Goal: Information Seeking & Learning: Learn about a topic

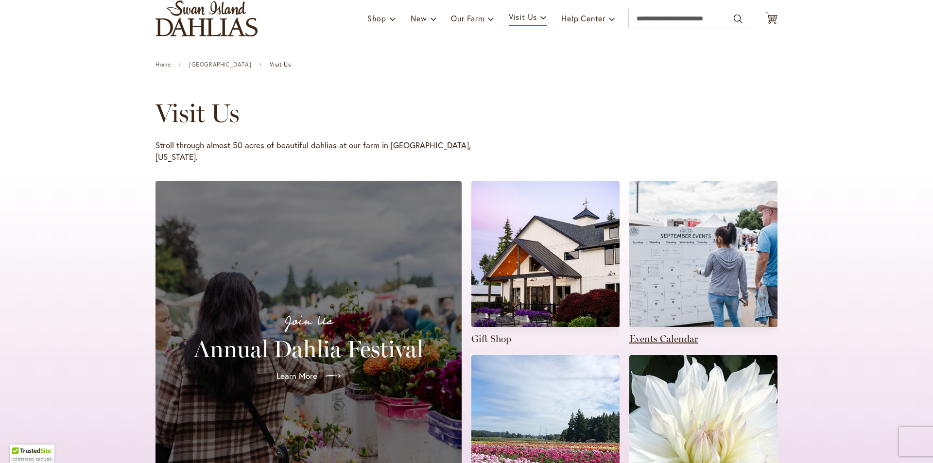
scroll to position [97, 0]
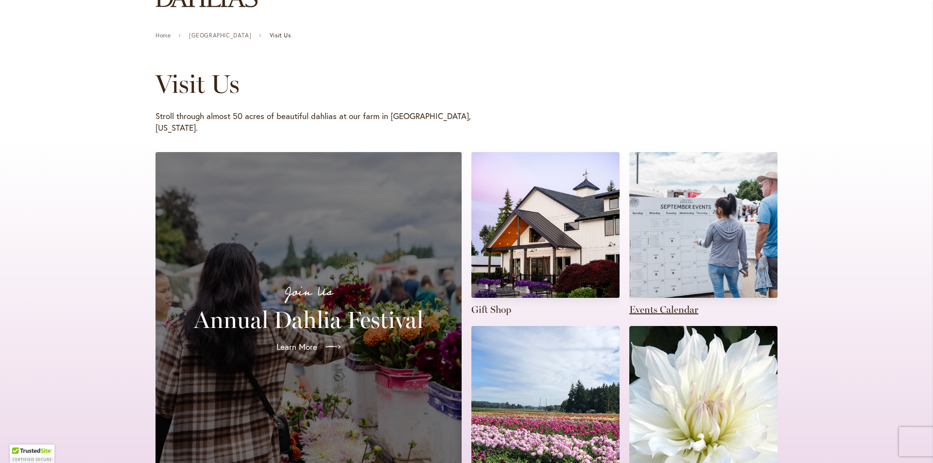
click at [650, 297] on link at bounding box center [703, 234] width 148 height 164
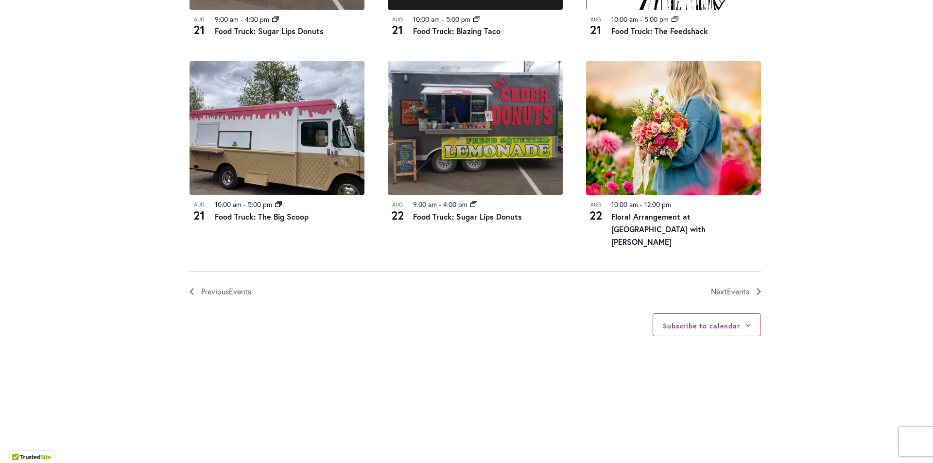
scroll to position [1069, 0]
click at [729, 292] on span "Events" at bounding box center [738, 291] width 22 height 10
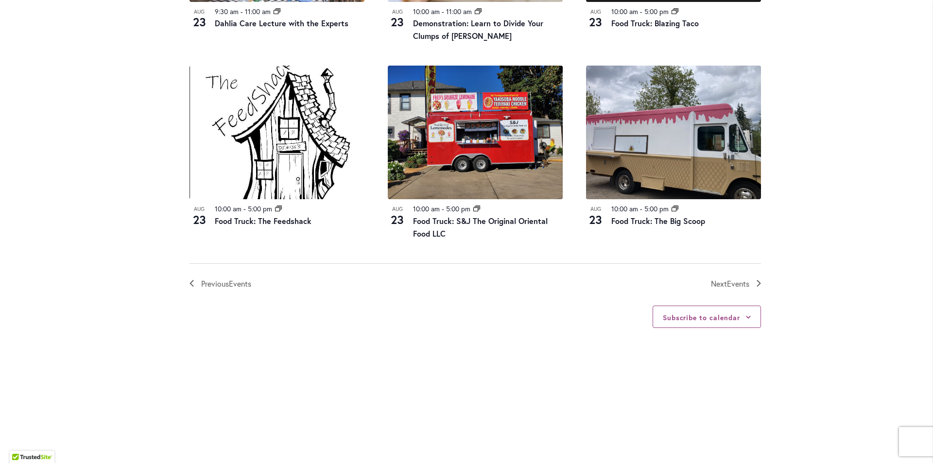
scroll to position [1062, 0]
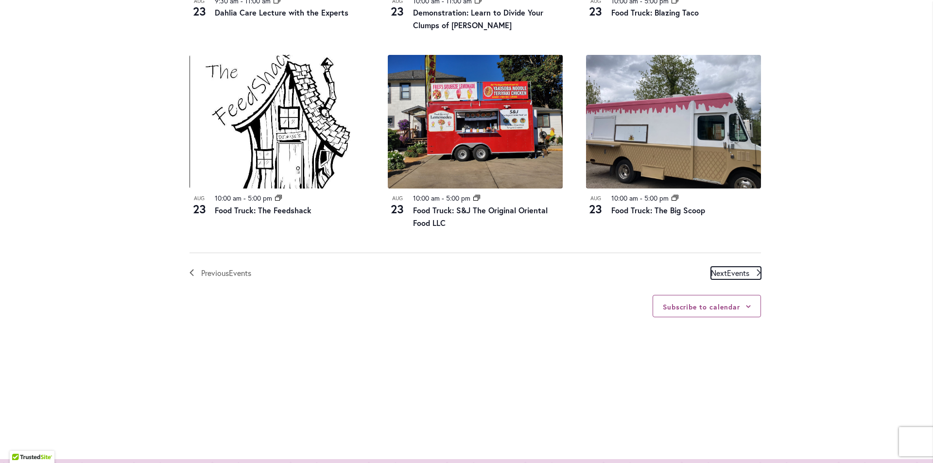
click at [733, 275] on span "Events" at bounding box center [738, 273] width 22 height 10
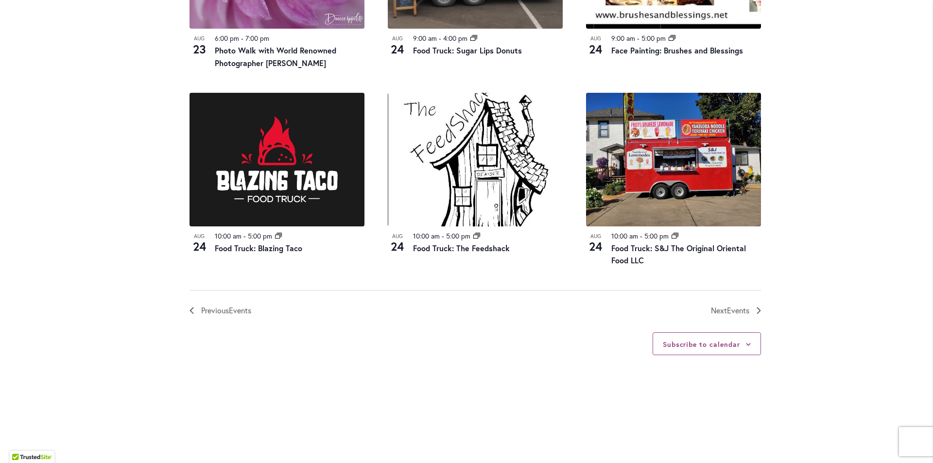
scroll to position [1062, 0]
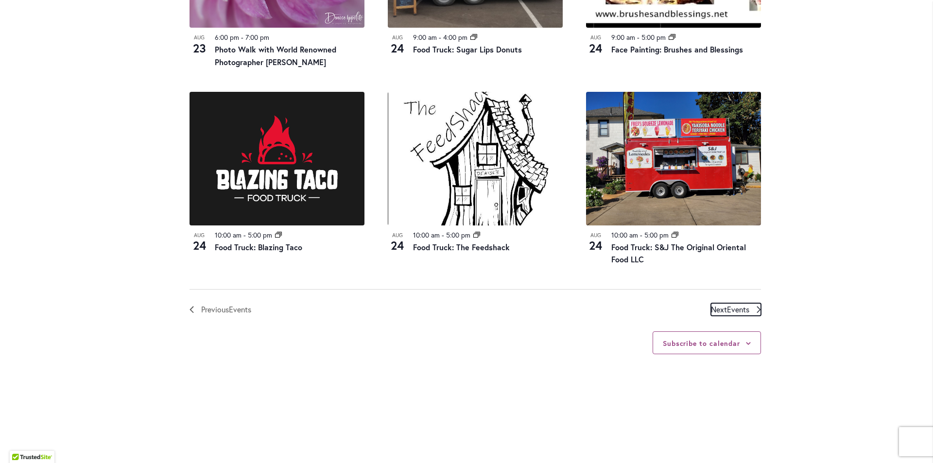
click at [723, 303] on span "Next Events" at bounding box center [730, 309] width 38 height 13
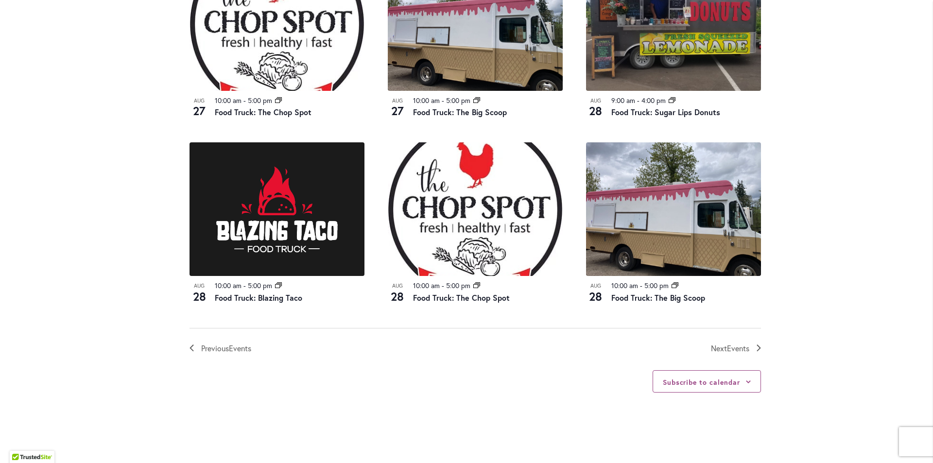
scroll to position [1014, 0]
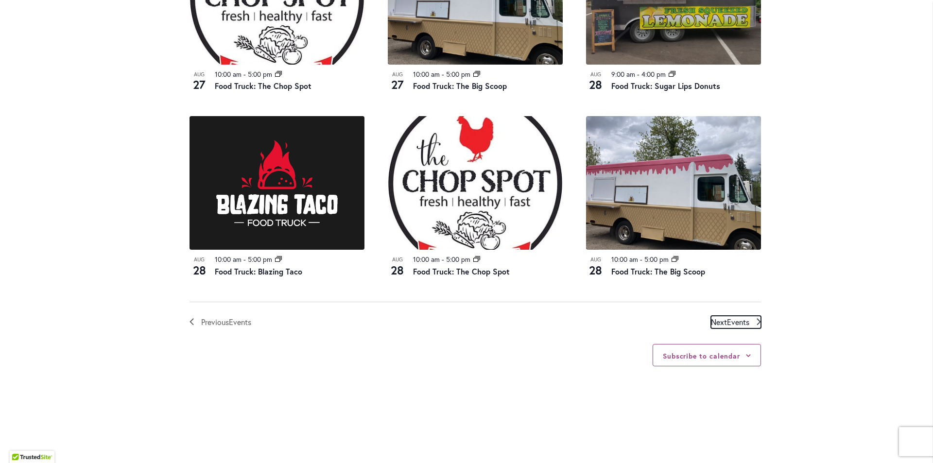
click at [745, 317] on span "Events" at bounding box center [738, 322] width 22 height 10
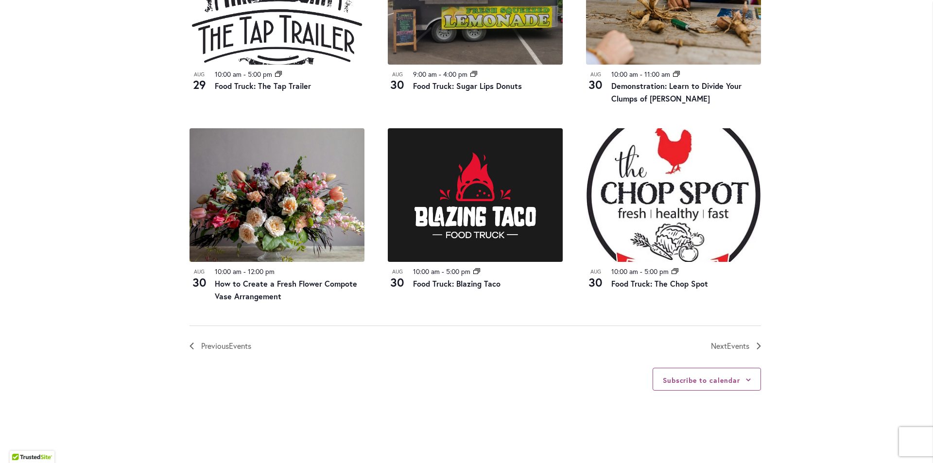
scroll to position [1014, 0]
click at [732, 345] on span "Events" at bounding box center [738, 345] width 22 height 10
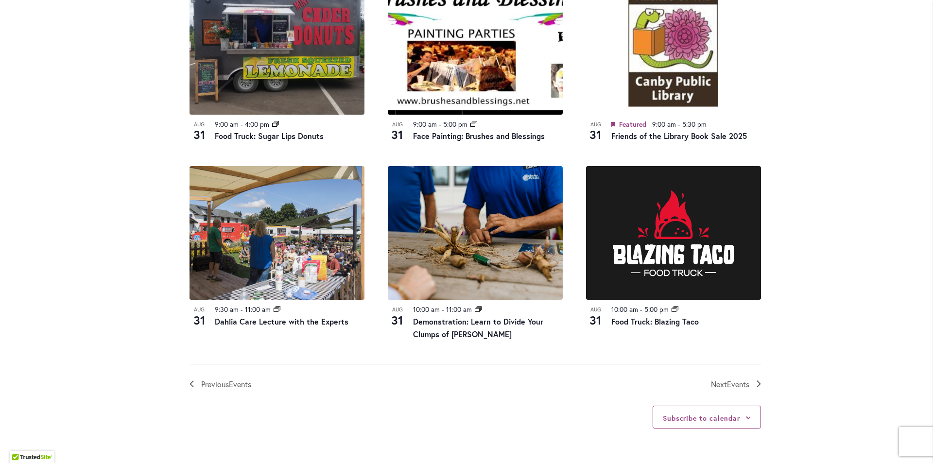
scroll to position [965, 0]
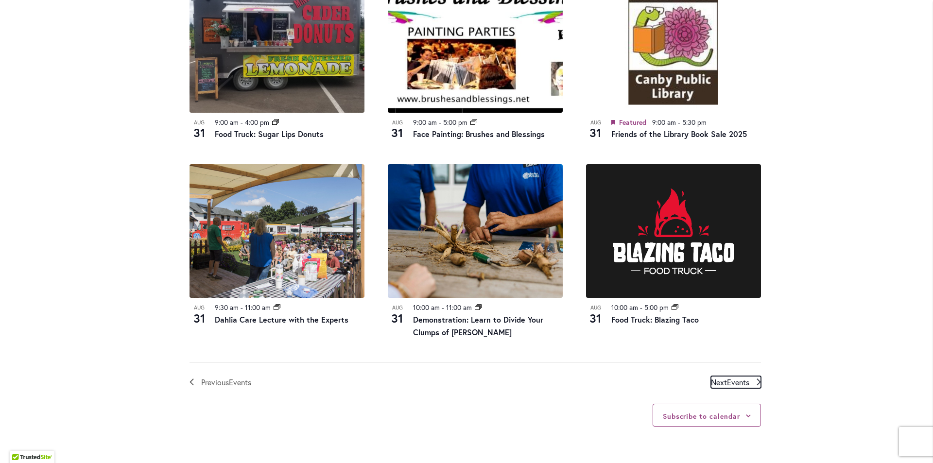
click at [730, 382] on span "Events" at bounding box center [738, 382] width 22 height 10
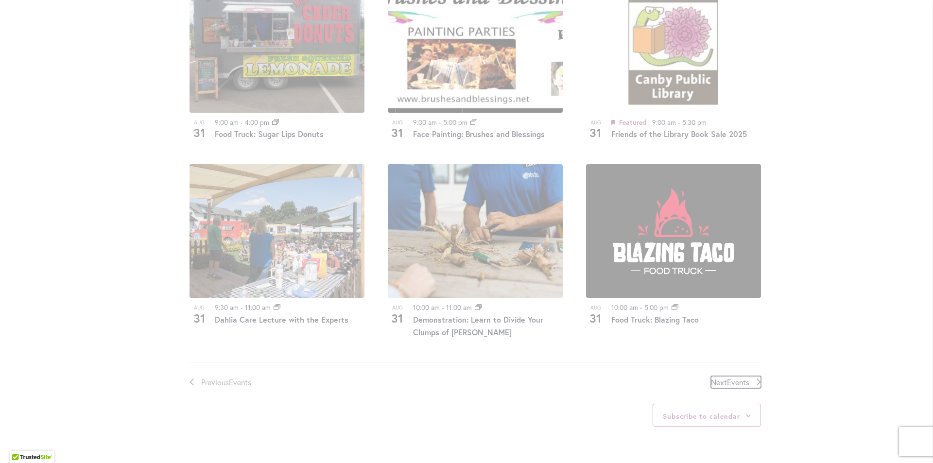
scroll to position [479, 0]
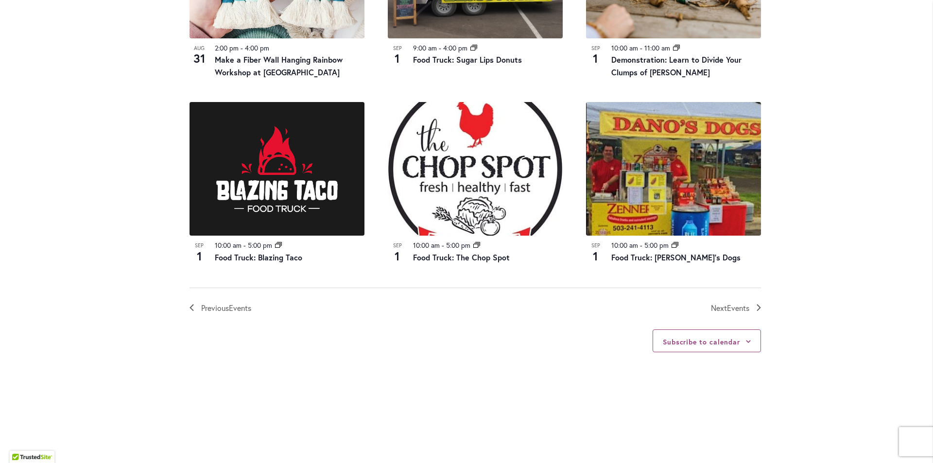
scroll to position [1062, 0]
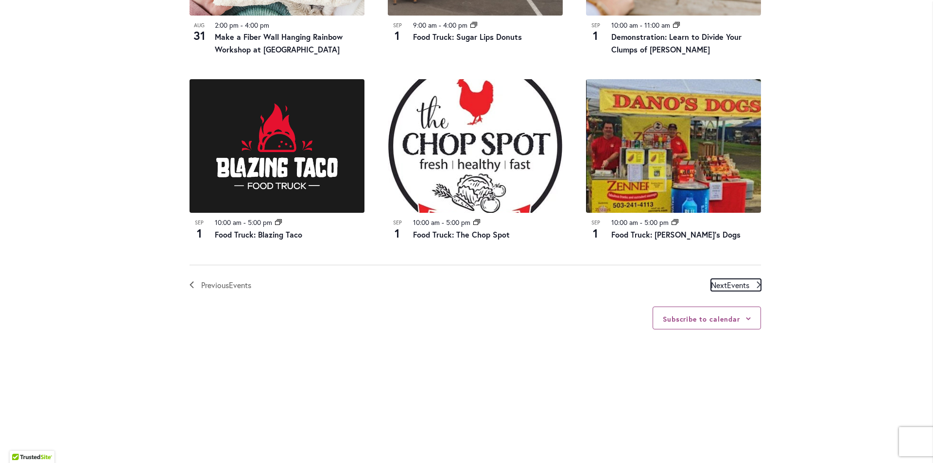
click at [728, 283] on span "Events" at bounding box center [738, 285] width 22 height 10
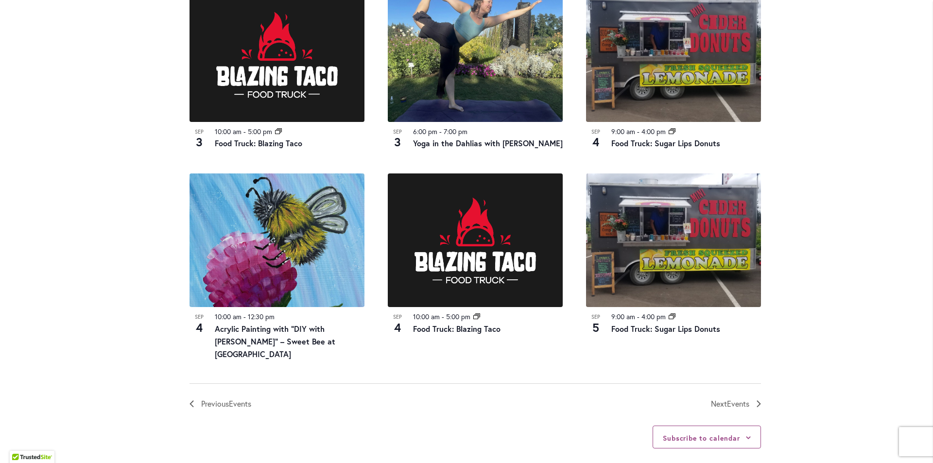
scroll to position [1014, 0]
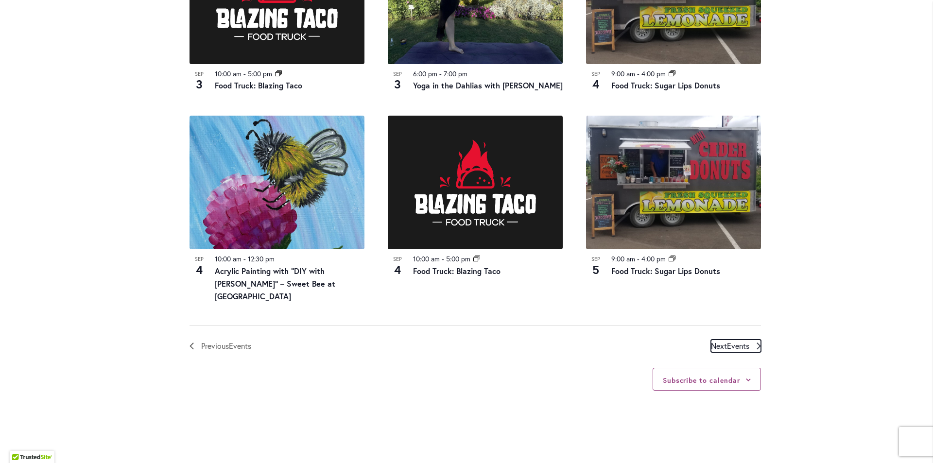
click at [737, 341] on span "Events" at bounding box center [738, 346] width 22 height 10
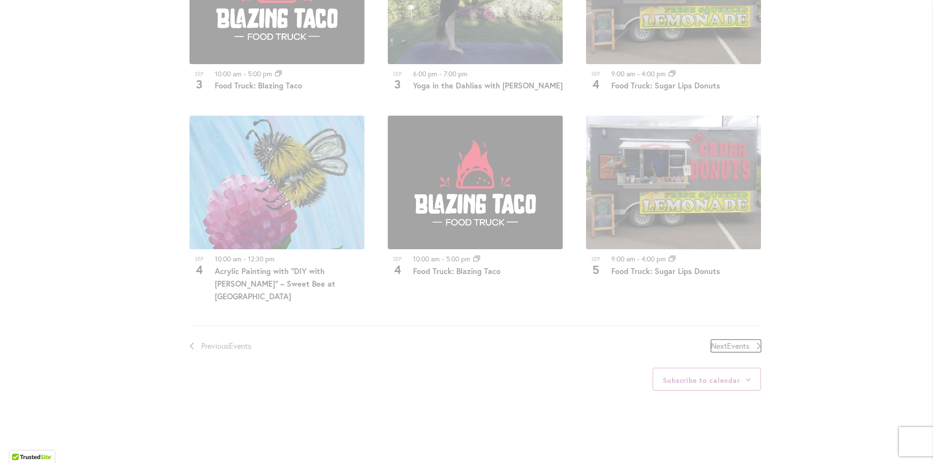
scroll to position [479, 0]
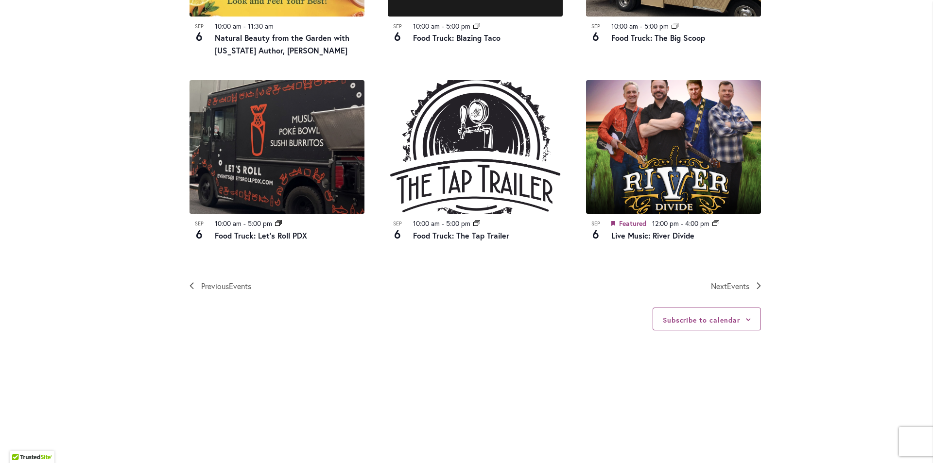
scroll to position [1062, 0]
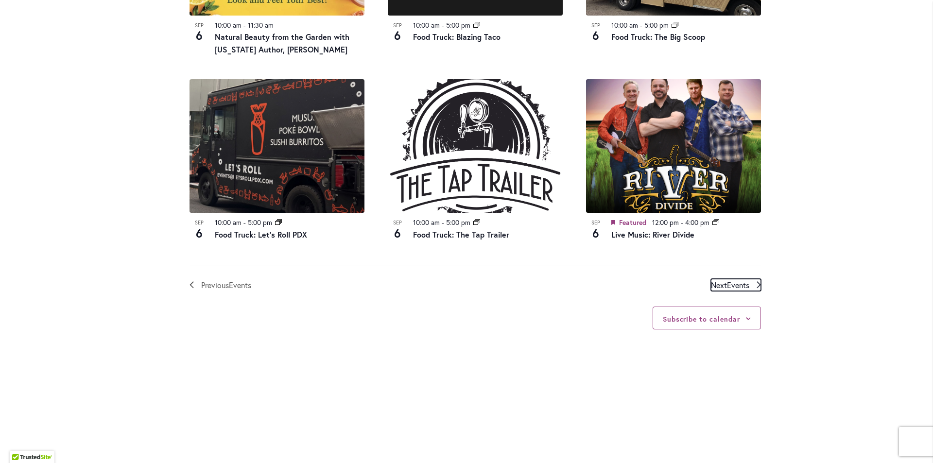
click at [720, 285] on span "Next Events" at bounding box center [730, 285] width 38 height 13
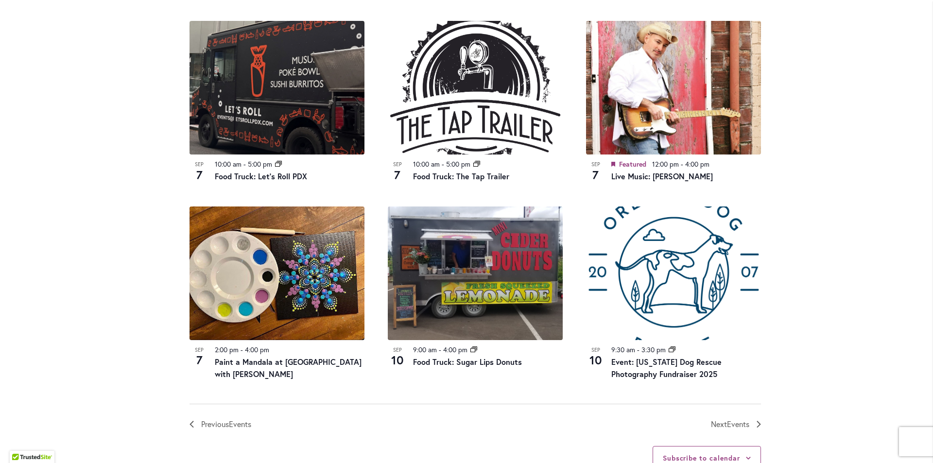
scroll to position [965, 0]
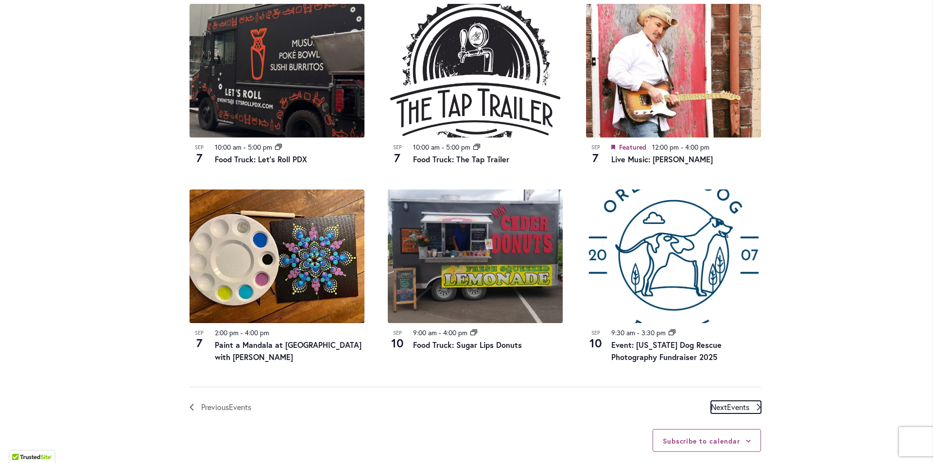
click at [735, 402] on span "Events" at bounding box center [738, 407] width 22 height 10
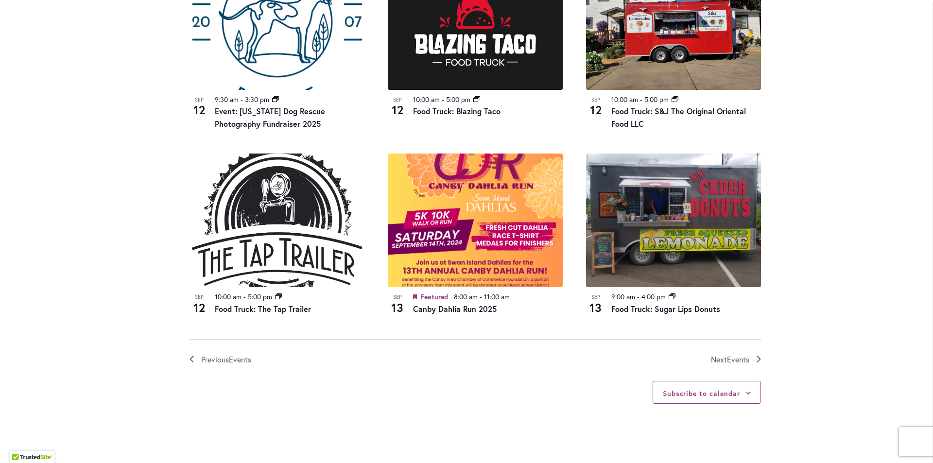
scroll to position [1014, 0]
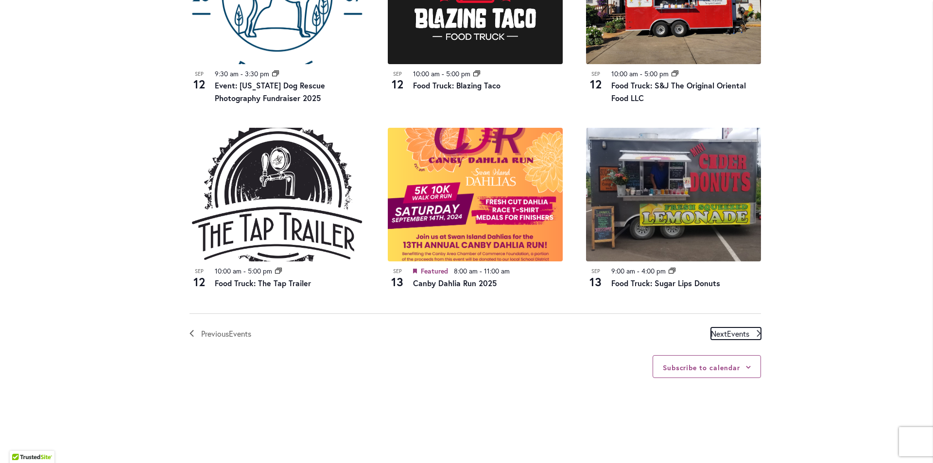
click at [740, 338] on span "Next Events" at bounding box center [730, 334] width 38 height 13
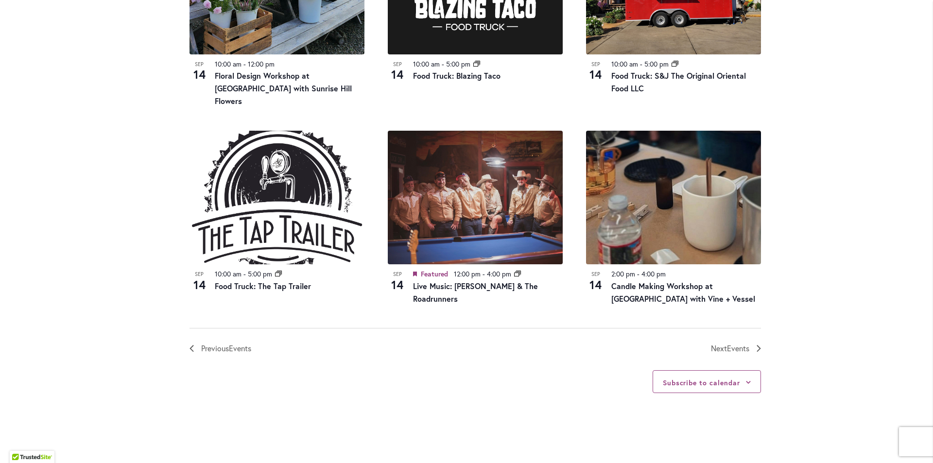
scroll to position [1014, 0]
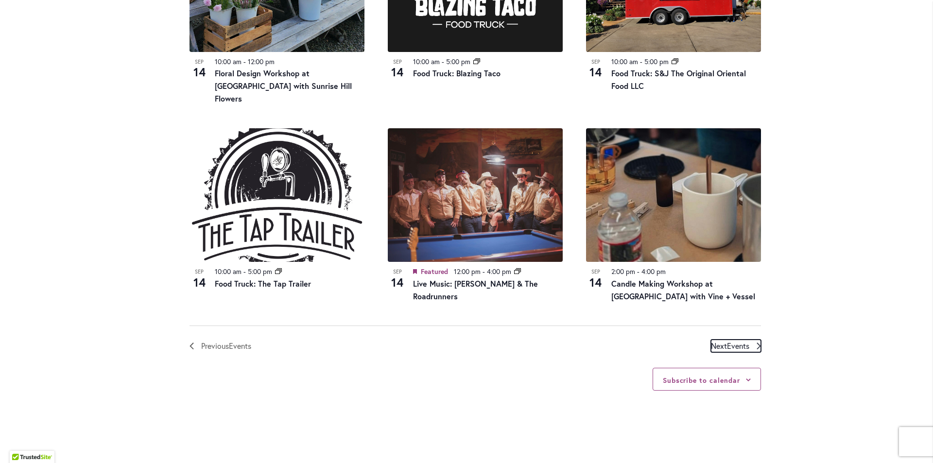
click at [739, 341] on span "Events" at bounding box center [738, 346] width 22 height 10
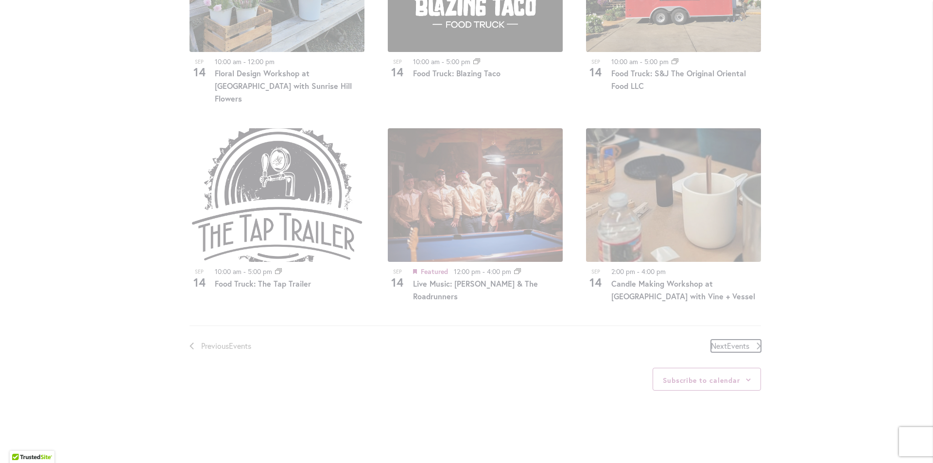
scroll to position [479, 0]
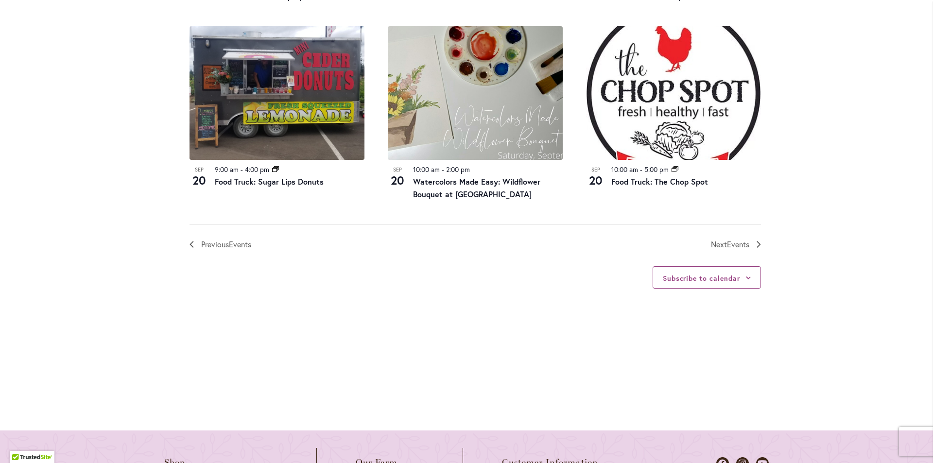
scroll to position [1118, 0]
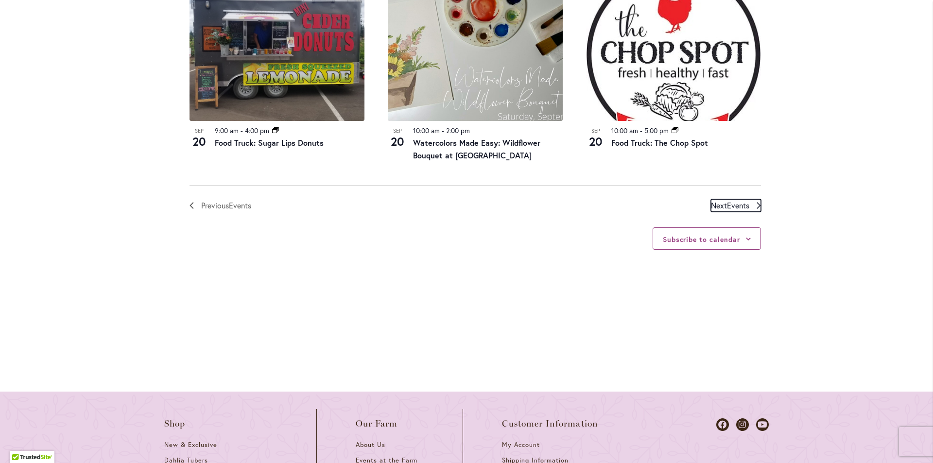
click at [727, 207] on span "Events" at bounding box center [738, 205] width 22 height 10
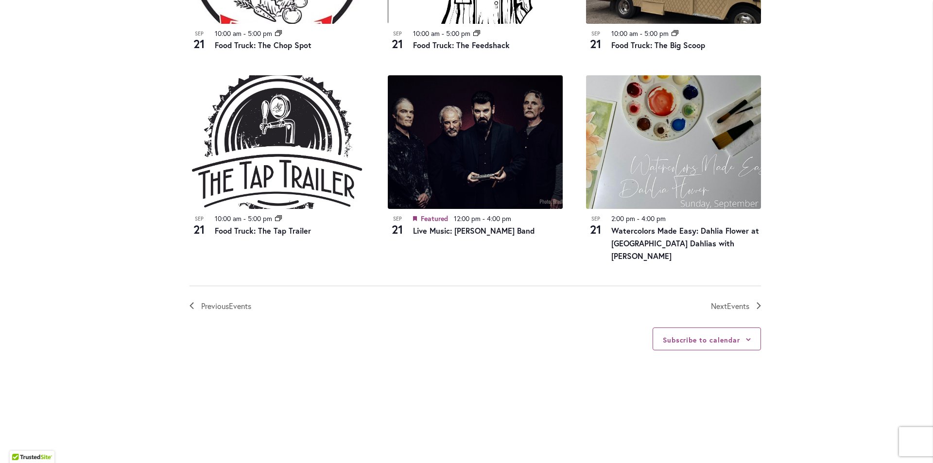
scroll to position [1062, 0]
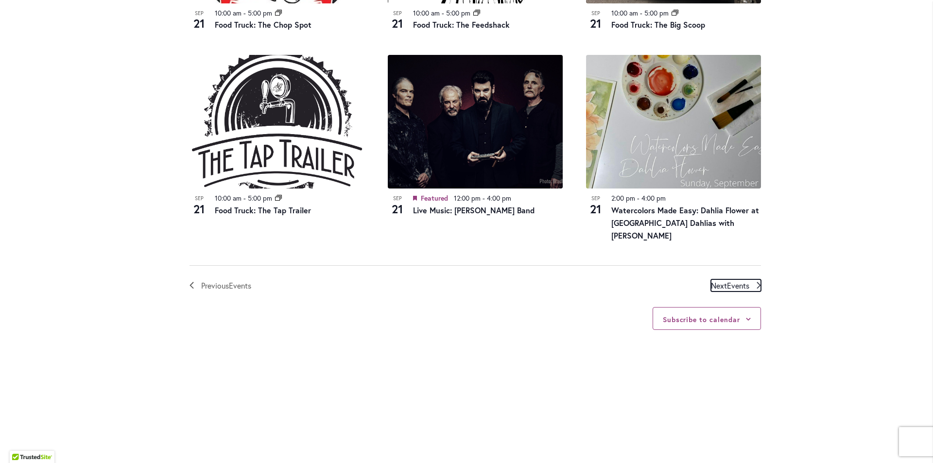
click at [727, 280] on span "Events" at bounding box center [738, 285] width 22 height 10
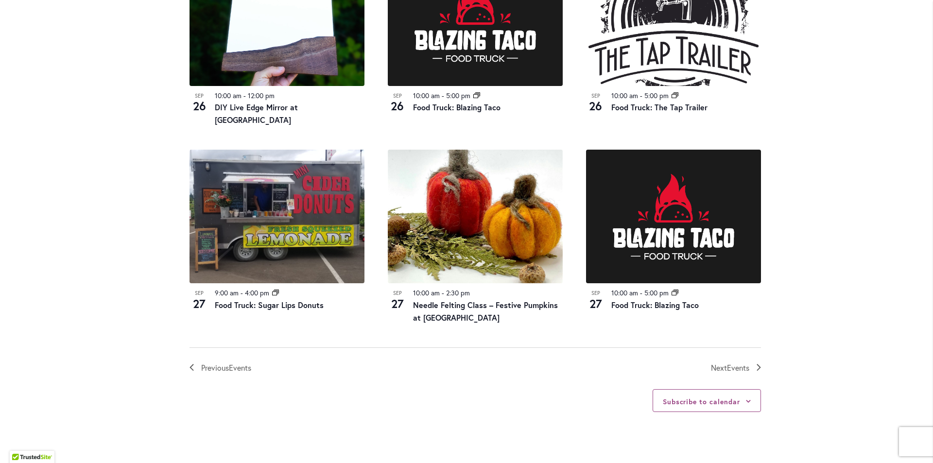
scroll to position [1014, 0]
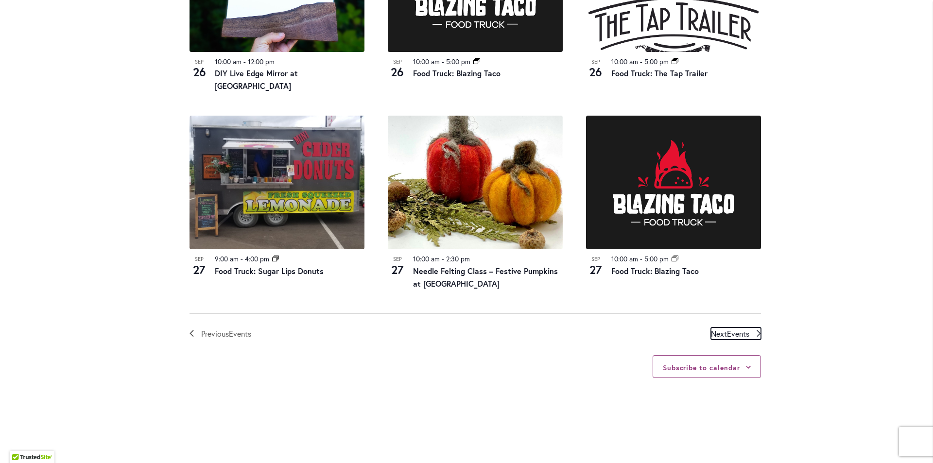
click at [729, 333] on span "Events" at bounding box center [738, 334] width 22 height 10
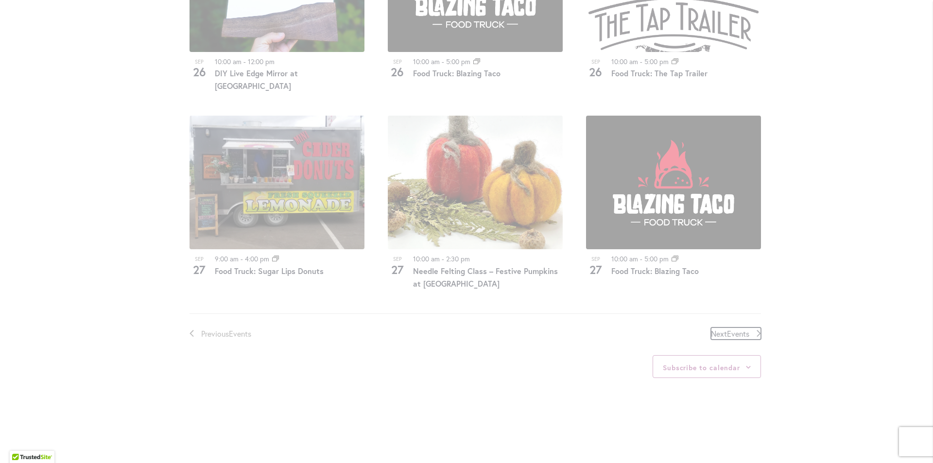
scroll to position [479, 0]
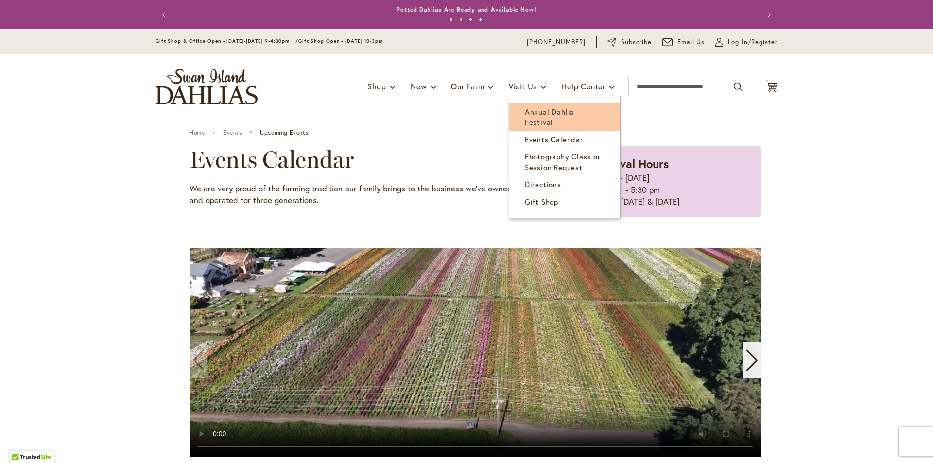
click at [539, 111] on span "Annual Dahlia Festival" at bounding box center [550, 117] width 50 height 20
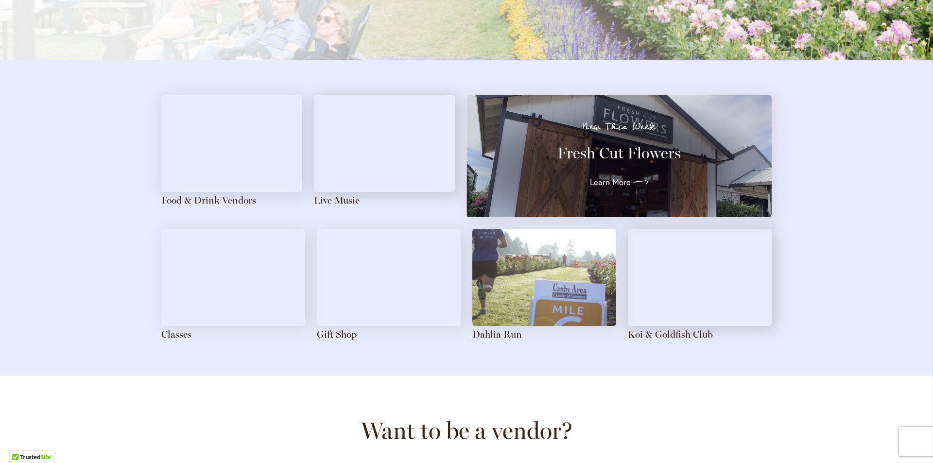
scroll to position [1021, 0]
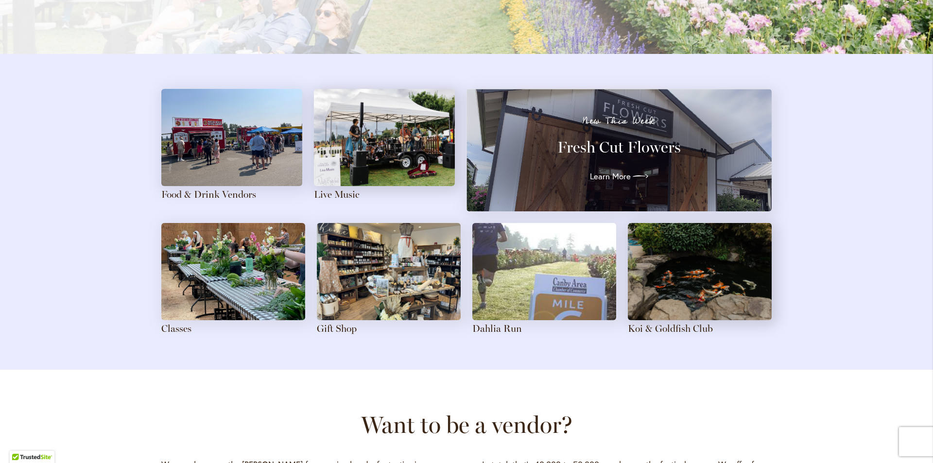
click at [689, 290] on img at bounding box center [700, 271] width 144 height 97
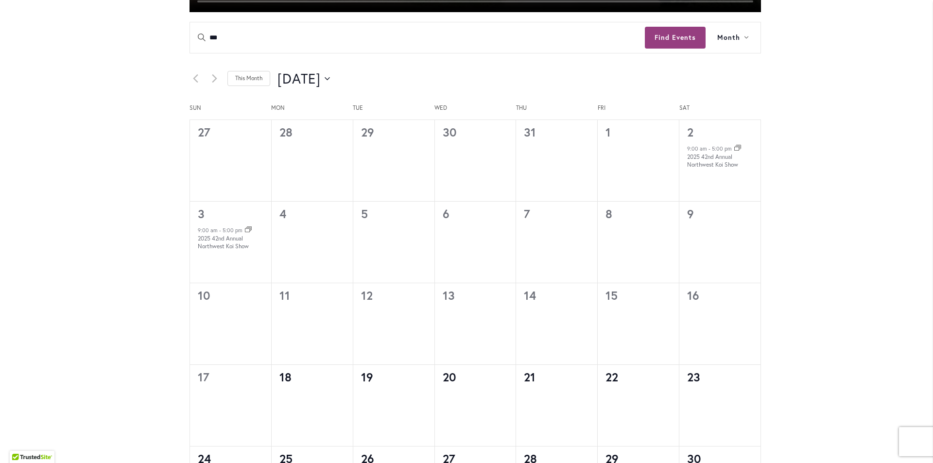
scroll to position [437, 0]
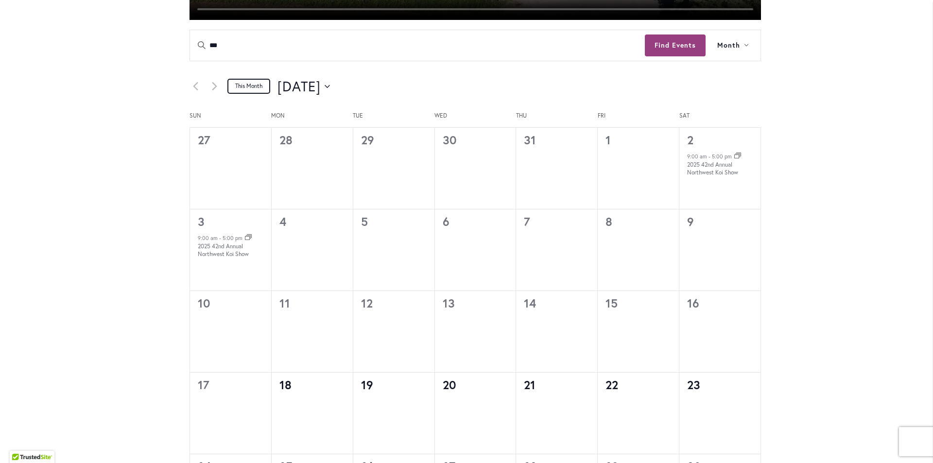
click at [244, 85] on link "This Month" at bounding box center [248, 86] width 43 height 15
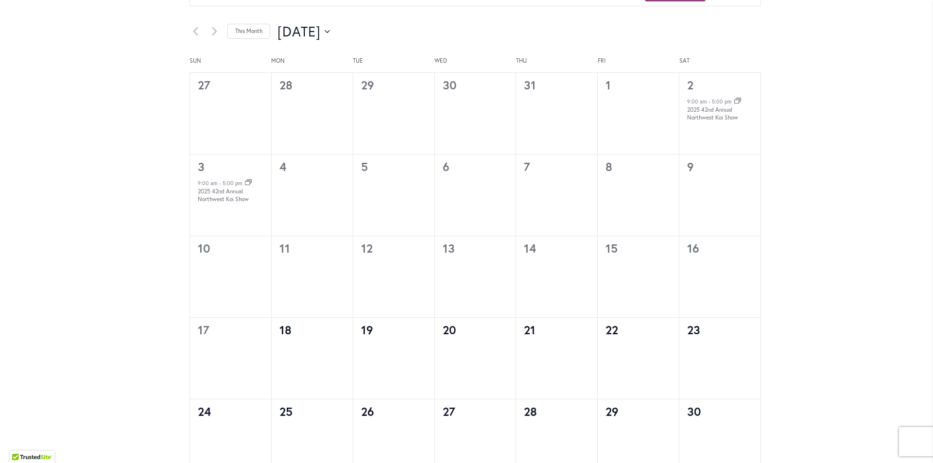
scroll to position [486, 0]
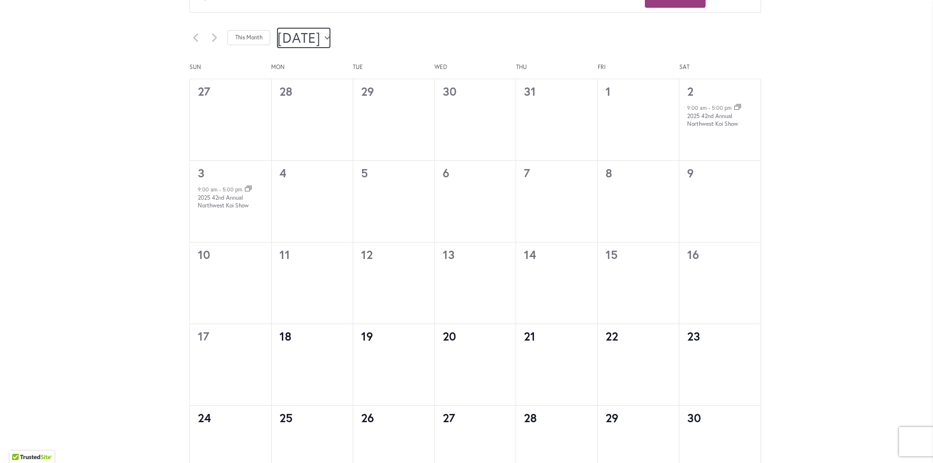
click at [330, 37] on icon "Click to toggle datepicker" at bounding box center [327, 37] width 5 height 3
click at [301, 139] on span "Sep" at bounding box center [305, 138] width 40 height 23
type input "********"
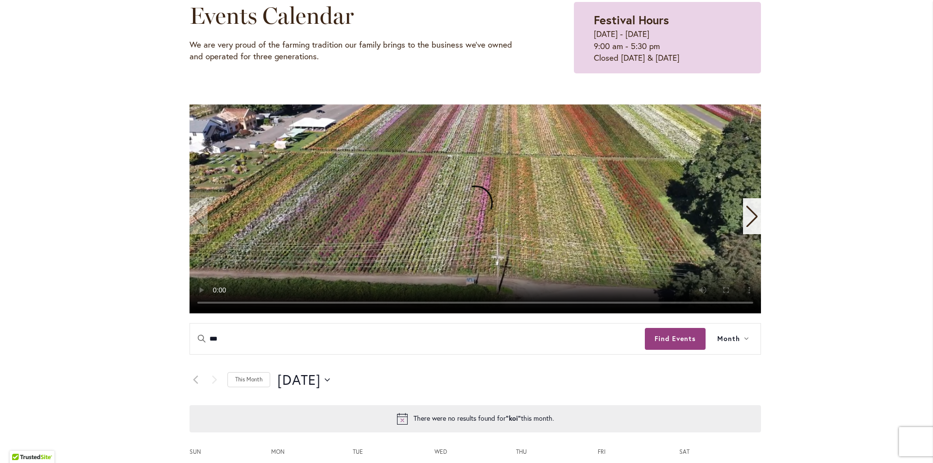
scroll to position [146, 0]
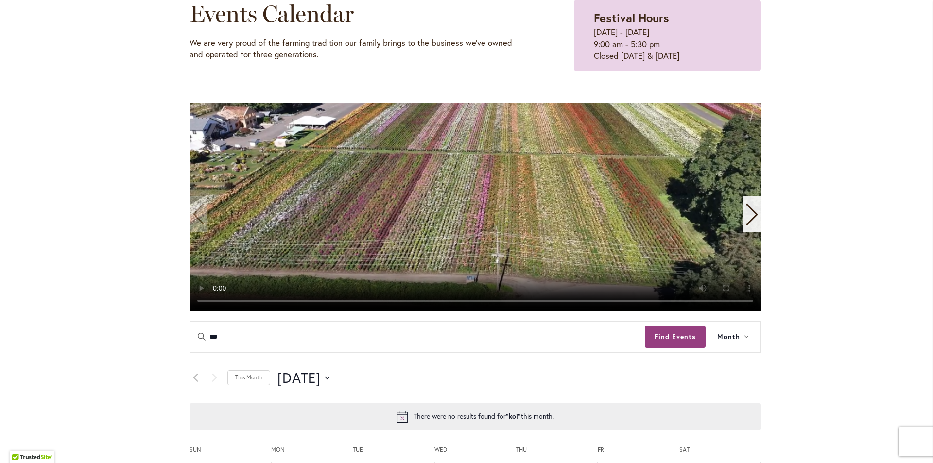
click at [745, 213] on icon "Next slide" at bounding box center [751, 214] width 13 height 21
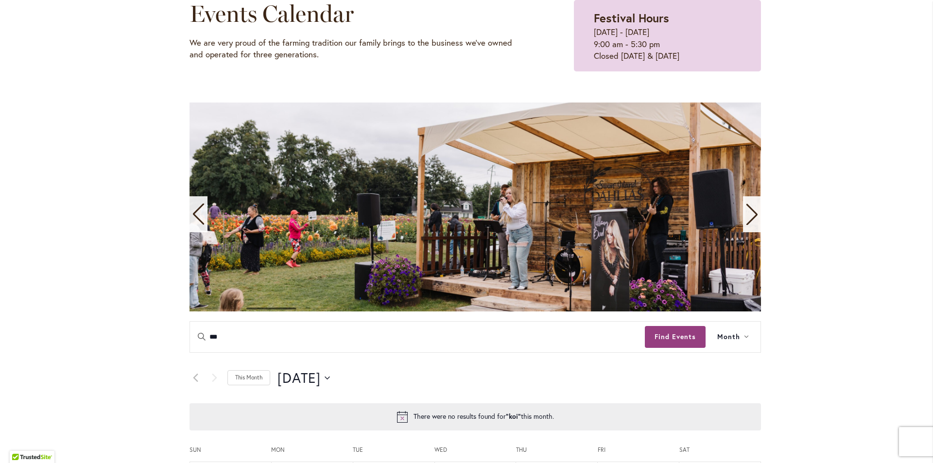
click at [745, 213] on icon "Next slide" at bounding box center [751, 214] width 13 height 21
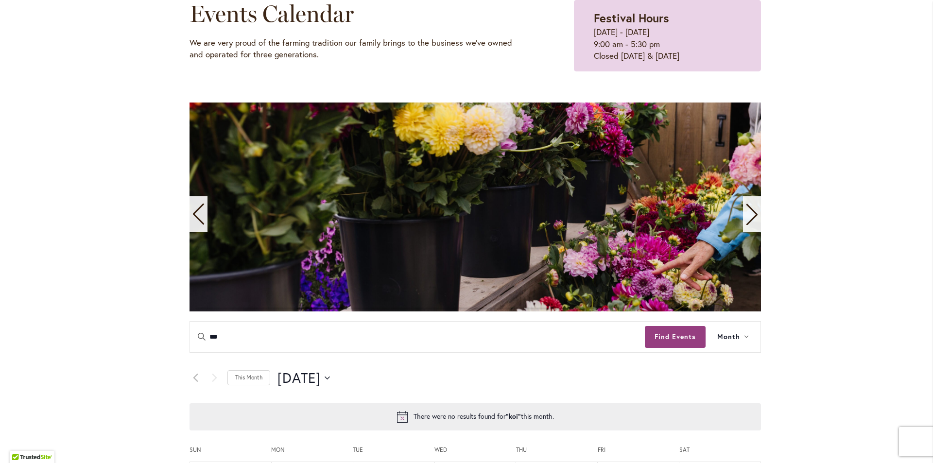
click at [745, 213] on icon "Next slide" at bounding box center [751, 214] width 13 height 21
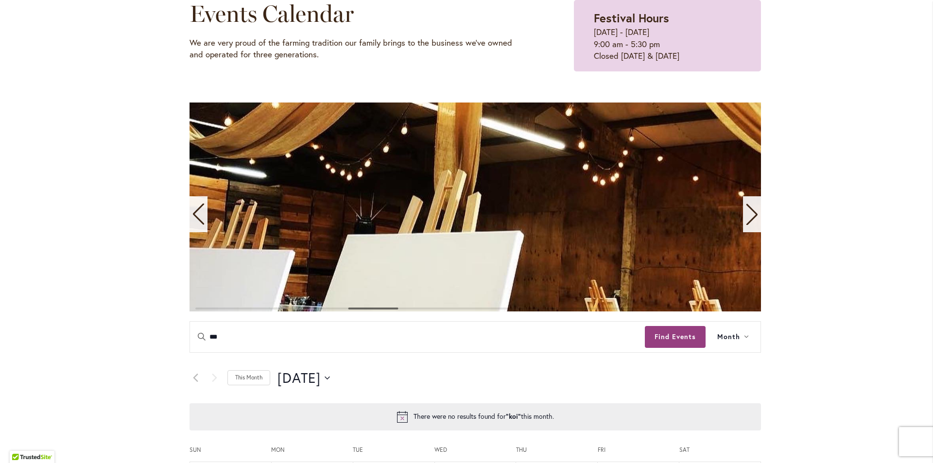
click at [753, 215] on icon "Next slide" at bounding box center [751, 214] width 11 height 21
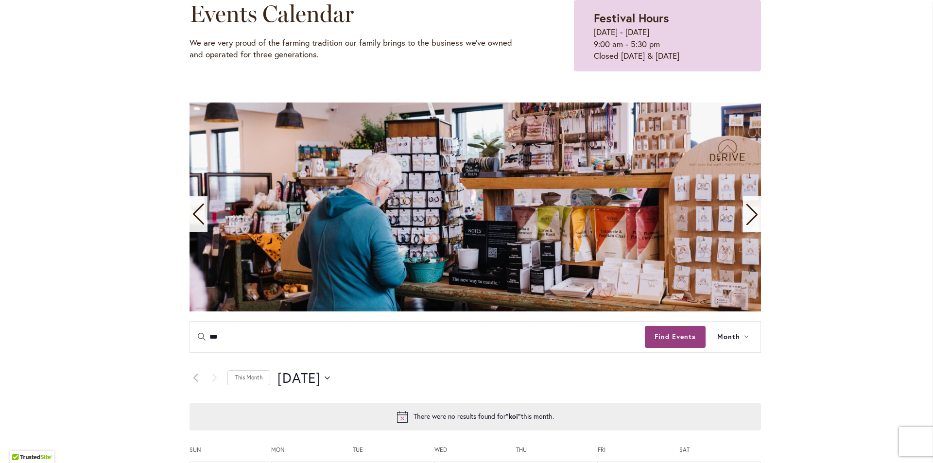
click at [753, 215] on icon "Next slide" at bounding box center [751, 214] width 11 height 21
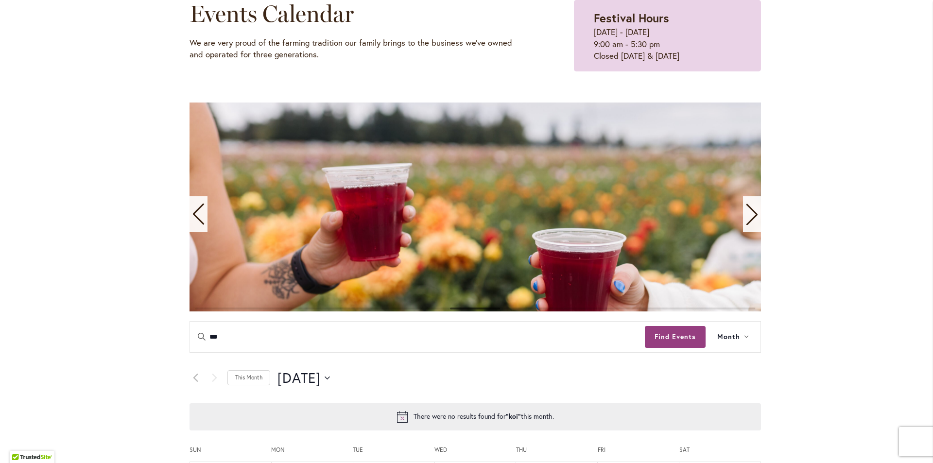
click at [753, 215] on icon "Next slide" at bounding box center [751, 214] width 11 height 21
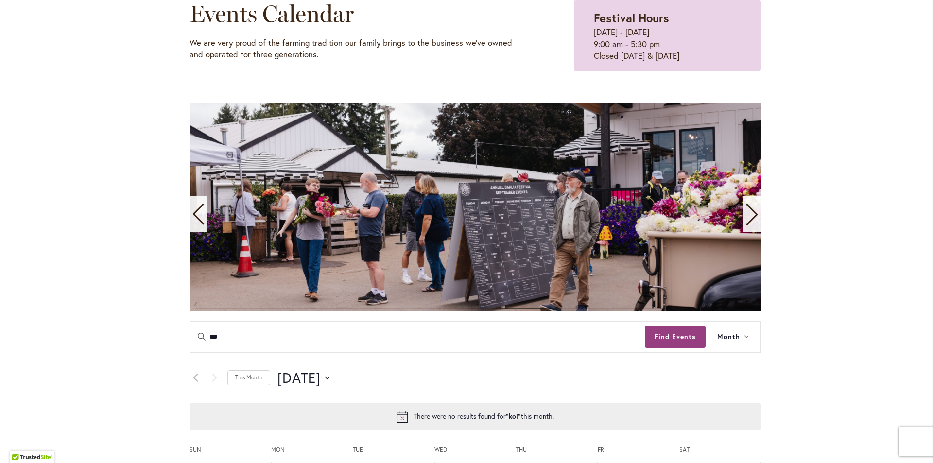
click at [753, 215] on icon "Next slide" at bounding box center [751, 214] width 11 height 21
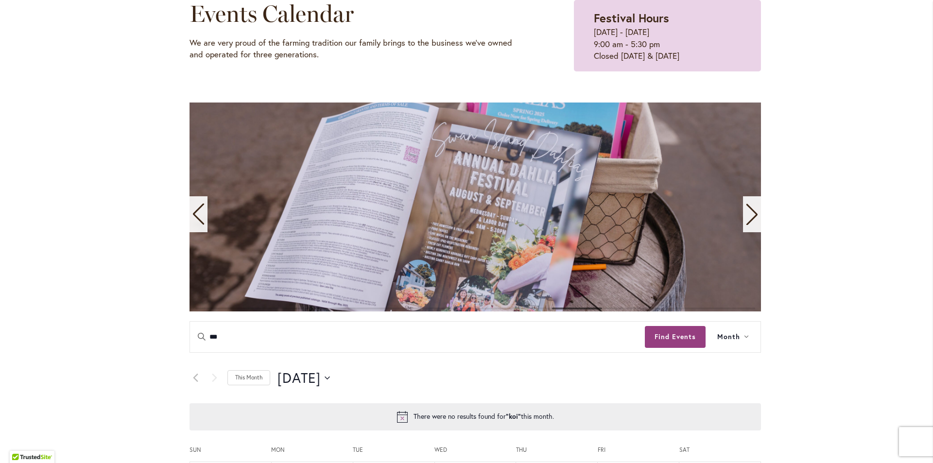
click at [753, 215] on icon "Next slide" at bounding box center [751, 214] width 11 height 21
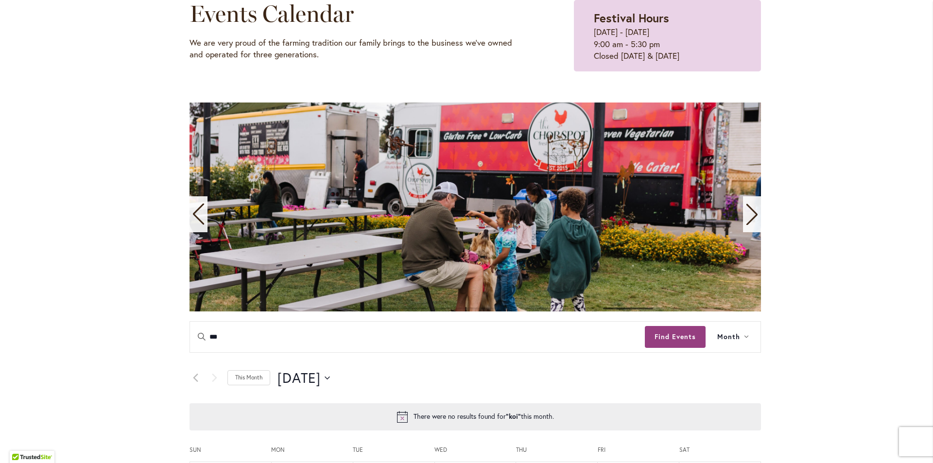
click at [753, 215] on icon "Next slide" at bounding box center [751, 214] width 11 height 21
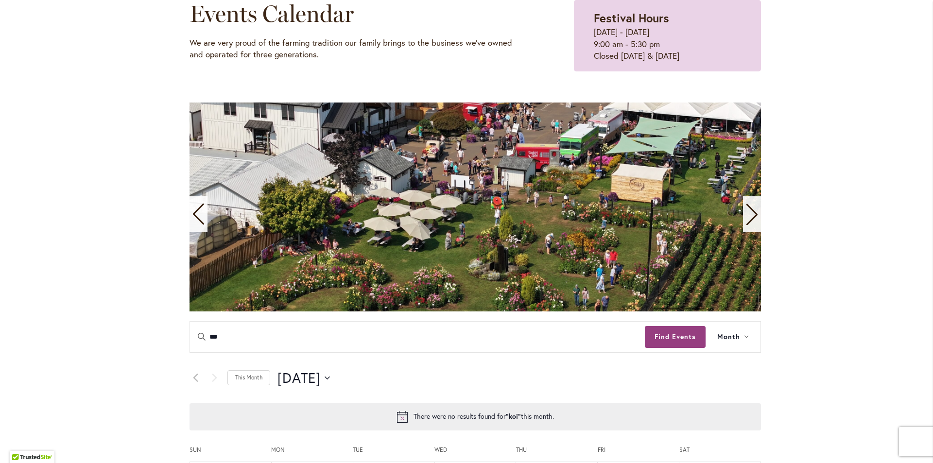
click at [753, 215] on icon "Next slide" at bounding box center [751, 214] width 11 height 21
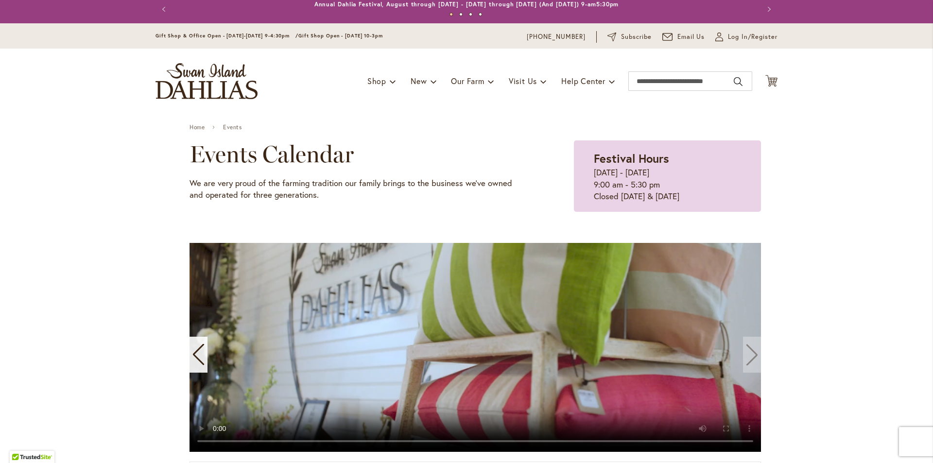
scroll to position [0, 0]
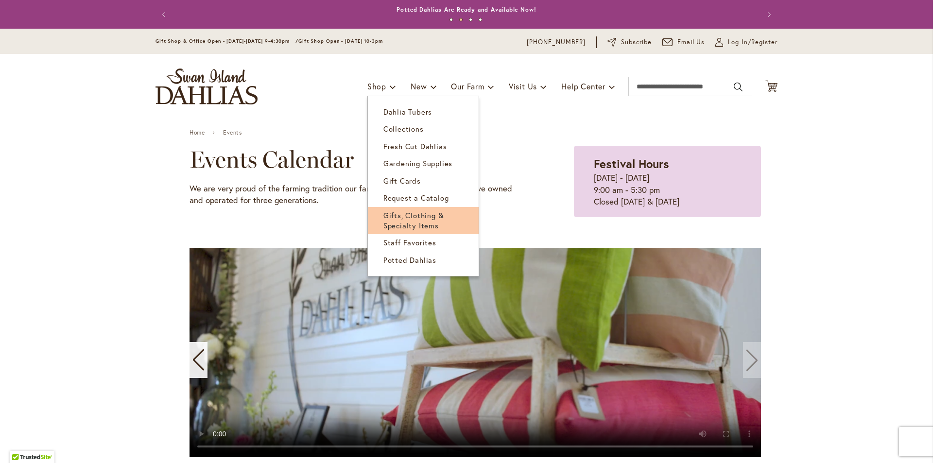
click at [411, 216] on span "Gifts, Clothing & Specialty Items" at bounding box center [413, 220] width 61 height 20
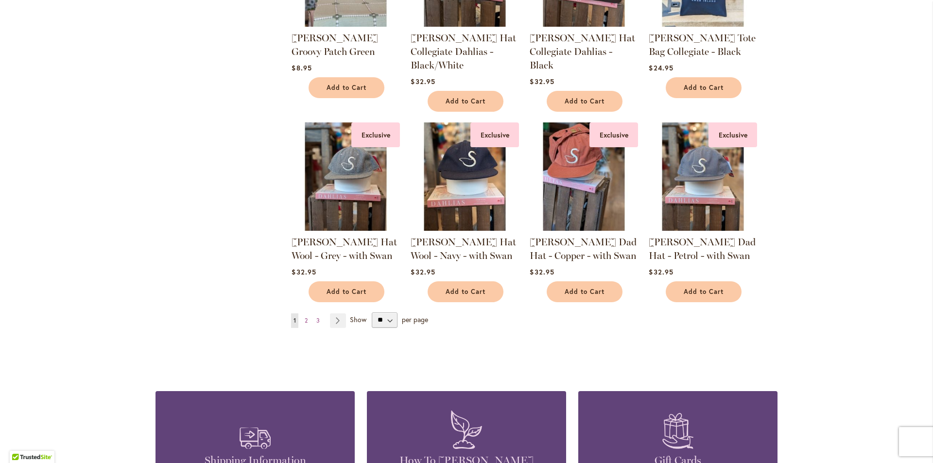
scroll to position [680, 0]
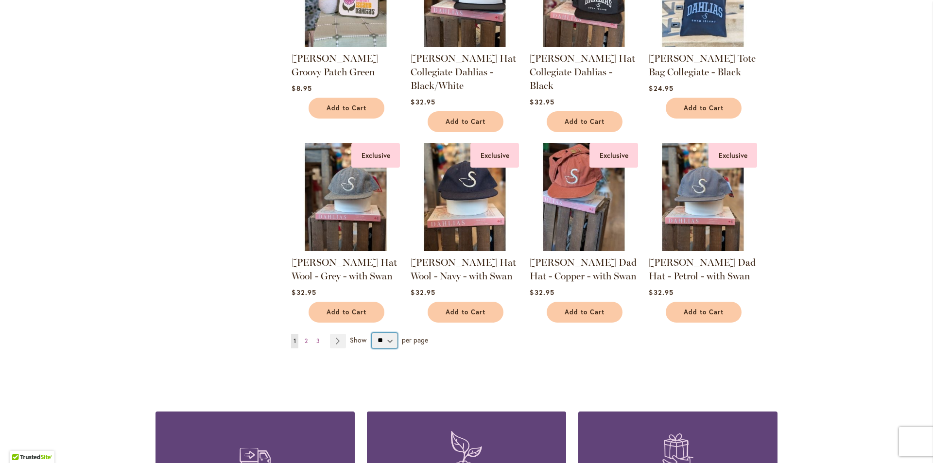
click at [385, 338] on select "** ** ** **" at bounding box center [385, 341] width 26 height 16
select select "**"
click at [372, 333] on select "** ** ** **" at bounding box center [385, 341] width 26 height 16
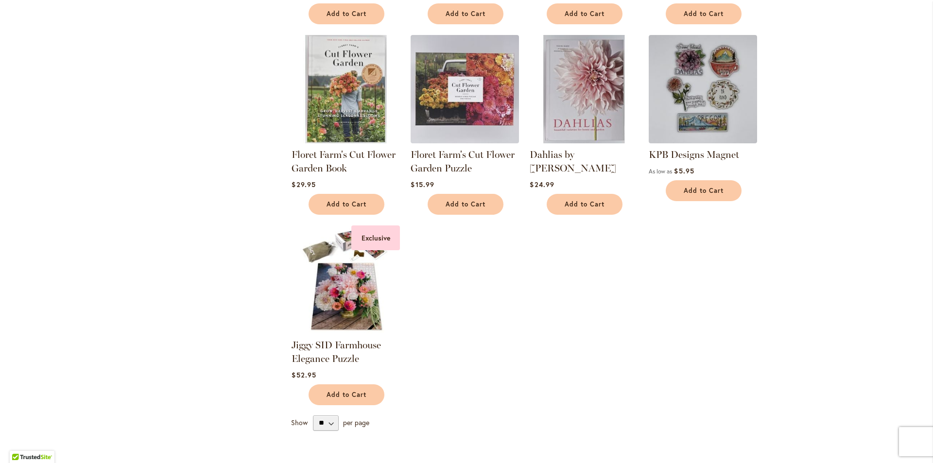
scroll to position [1949, 0]
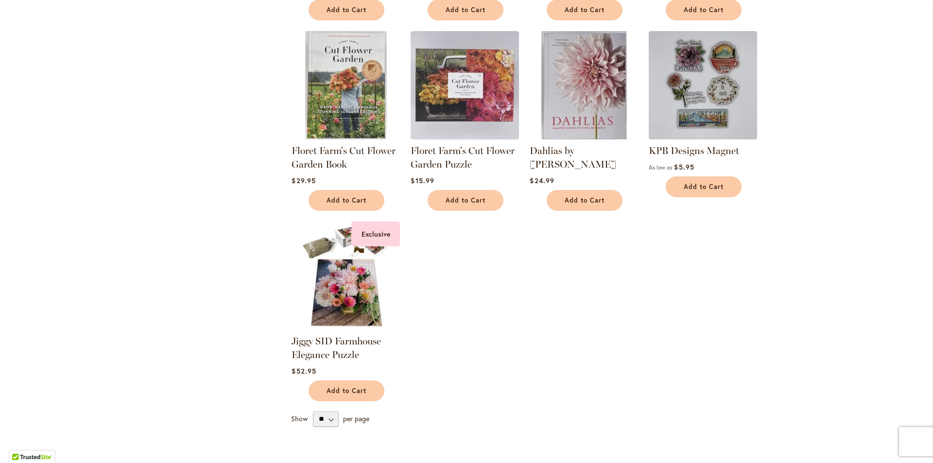
click at [591, 88] on img at bounding box center [584, 85] width 114 height 114
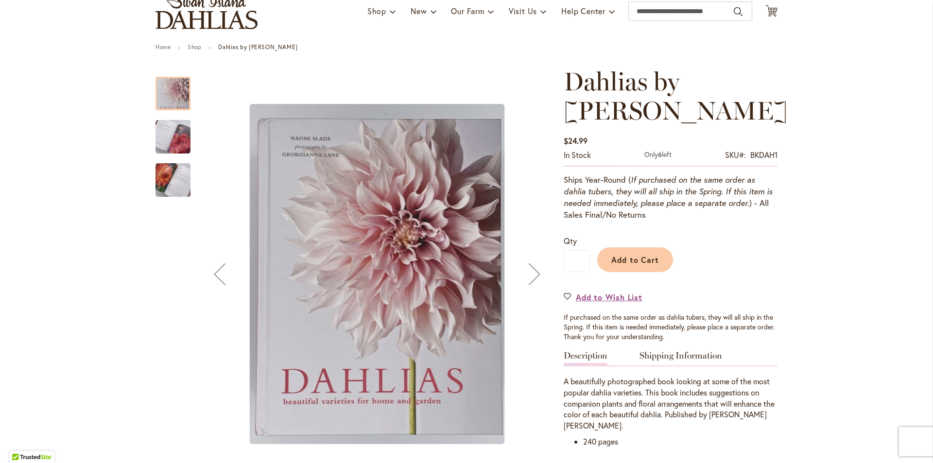
scroll to position [97, 0]
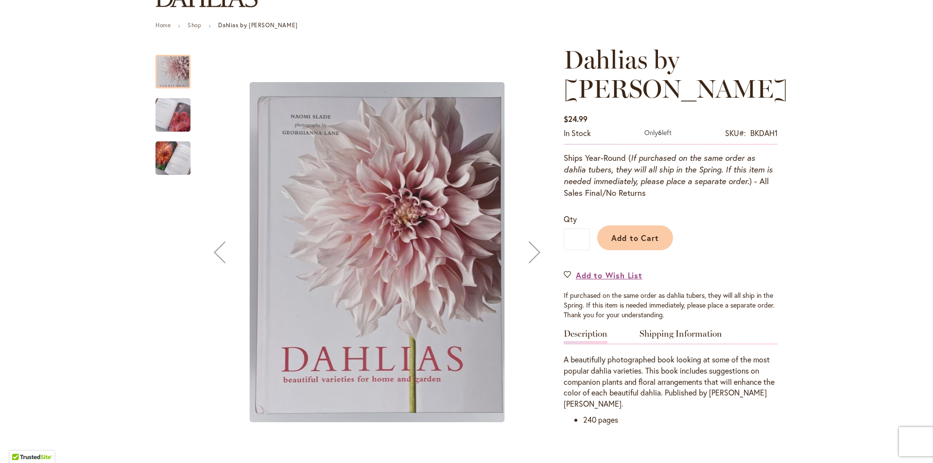
click at [170, 115] on img "Dahlias by Naomi Slade" at bounding box center [173, 115] width 35 height 47
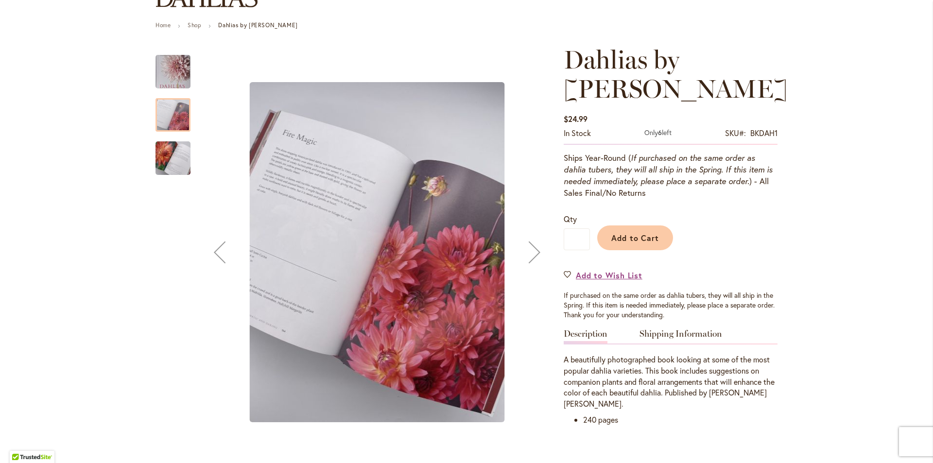
click at [166, 154] on img "Dahlias by Naomi Slade" at bounding box center [173, 158] width 35 height 47
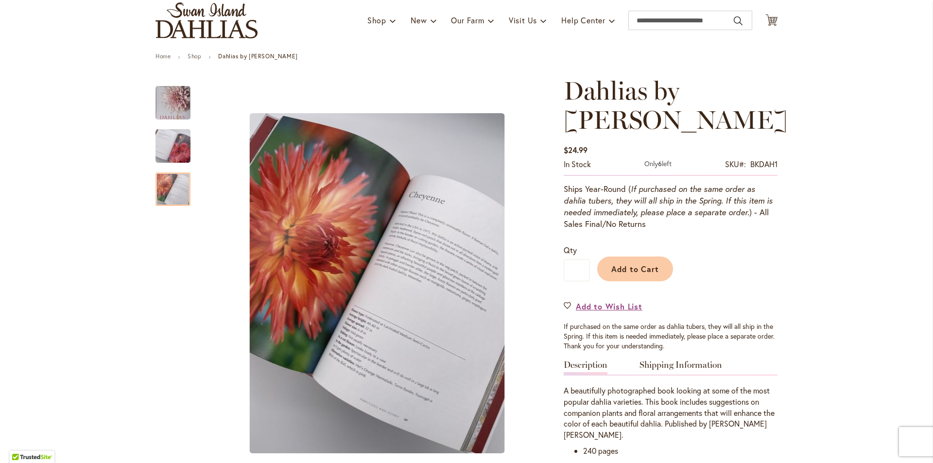
scroll to position [0, 0]
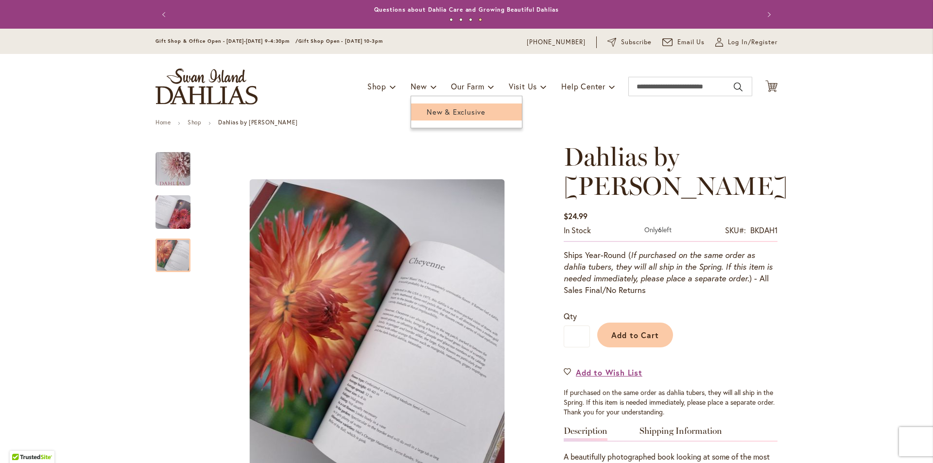
click at [427, 110] on span "New & Exclusive" at bounding box center [456, 112] width 59 height 10
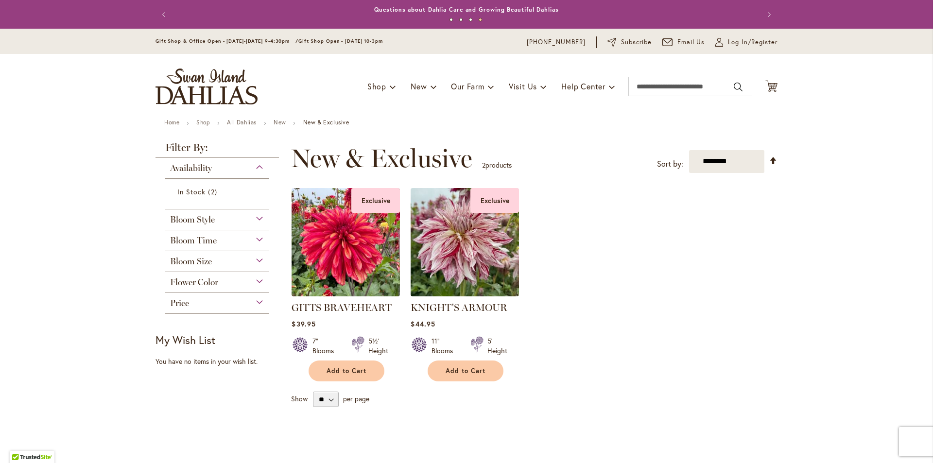
click at [243, 280] on div "Flower Color" at bounding box center [217, 280] width 104 height 16
click at [225, 262] on div "Bloom Size" at bounding box center [217, 259] width 104 height 16
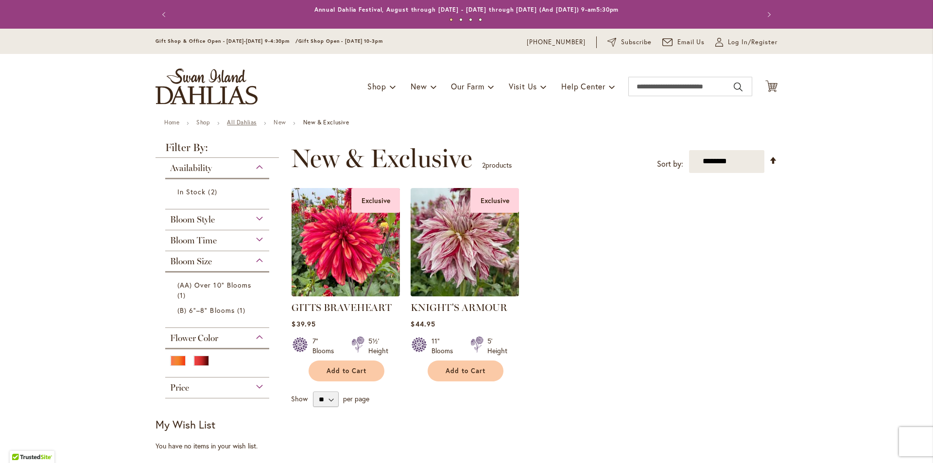
click at [239, 123] on link "All Dahlias" at bounding box center [242, 122] width 30 height 7
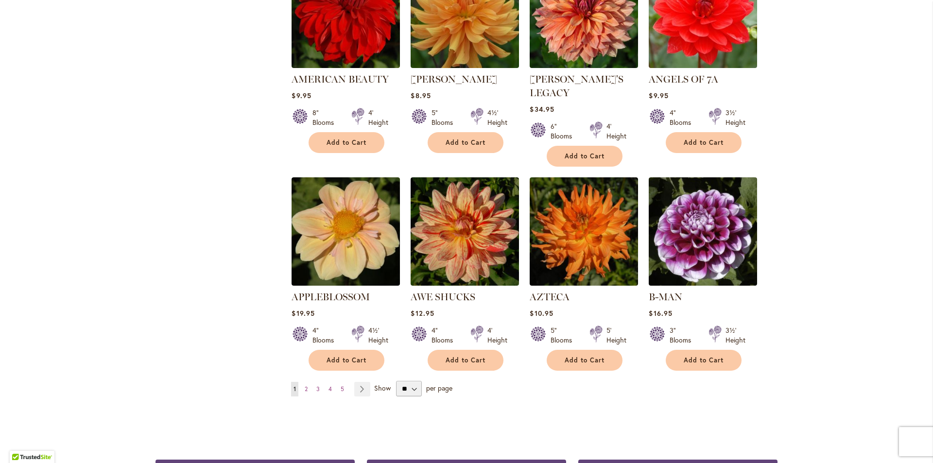
scroll to position [729, 0]
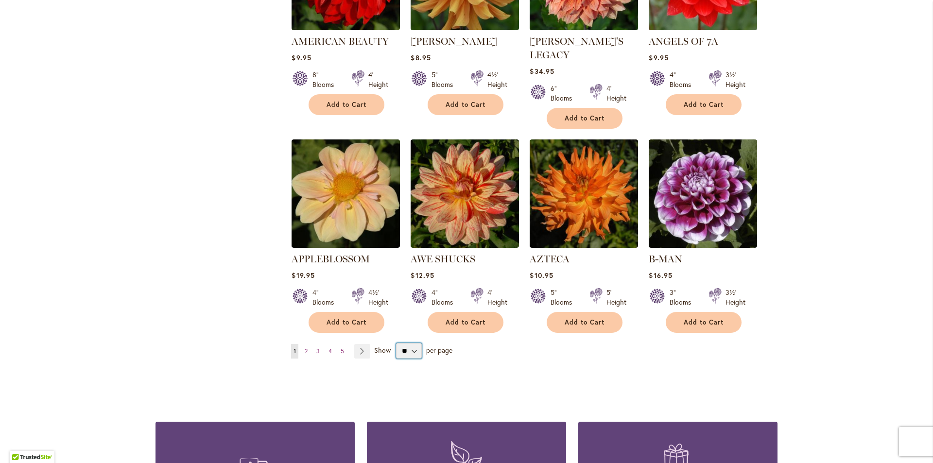
click at [409, 343] on select "** ** ** **" at bounding box center [409, 351] width 26 height 16
select select "**"
click at [396, 343] on select "** ** ** **" at bounding box center [409, 351] width 26 height 16
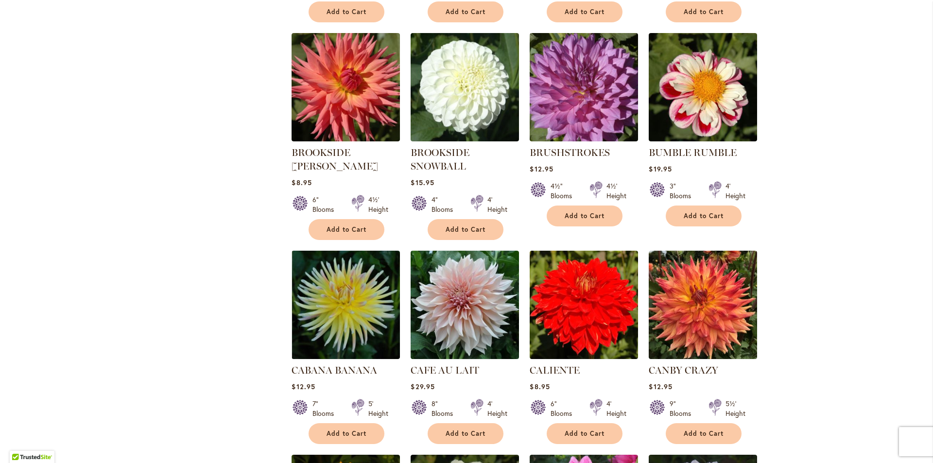
scroll to position [2770, 0]
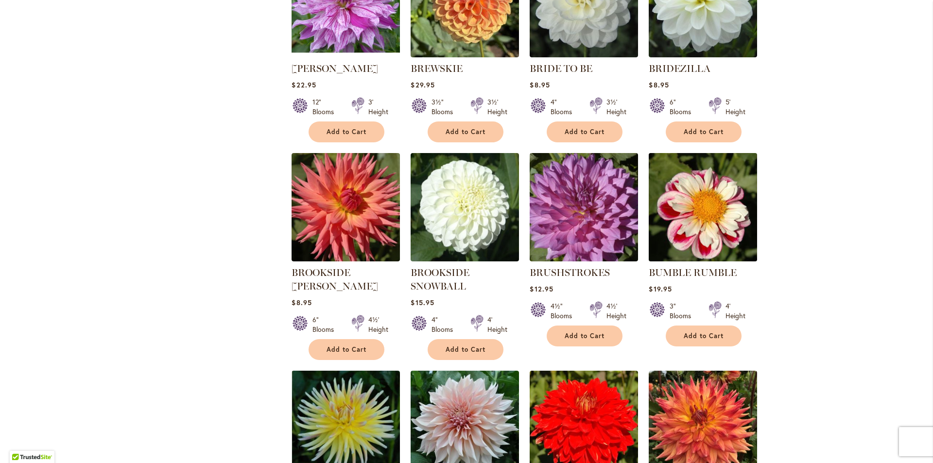
click at [714, 189] on img at bounding box center [703, 208] width 114 height 114
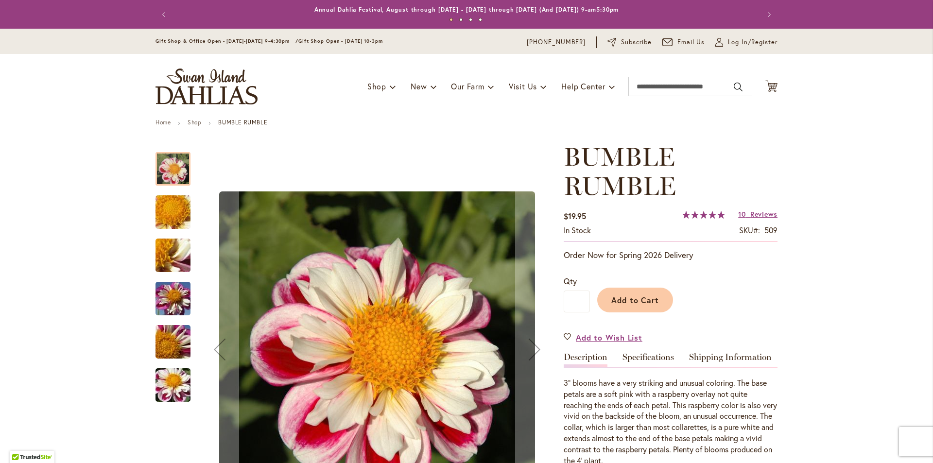
click at [168, 214] on img "BUMBLE RUMBLE" at bounding box center [173, 212] width 70 height 52
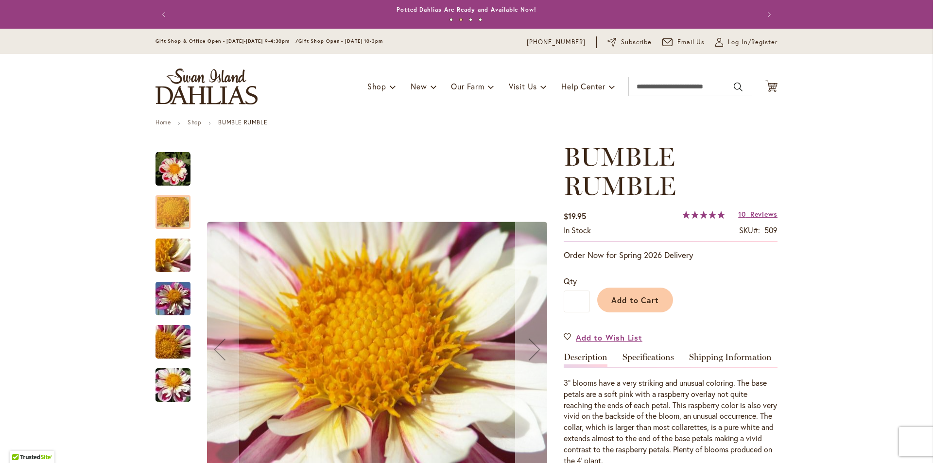
scroll to position [97, 0]
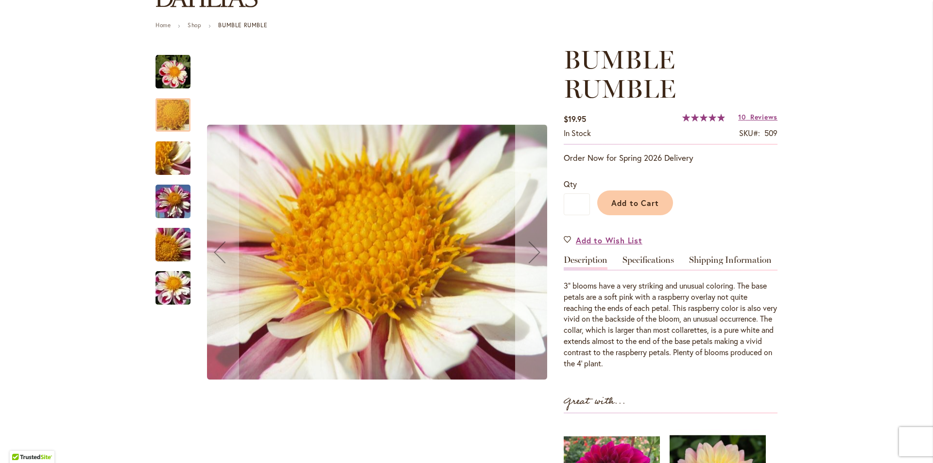
click at [531, 256] on div "Next" at bounding box center [534, 252] width 39 height 39
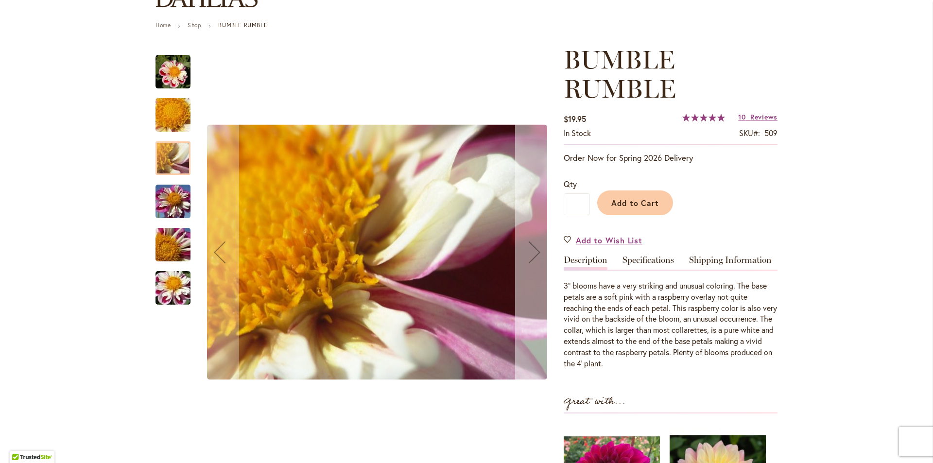
click at [531, 256] on div "Next" at bounding box center [534, 252] width 39 height 39
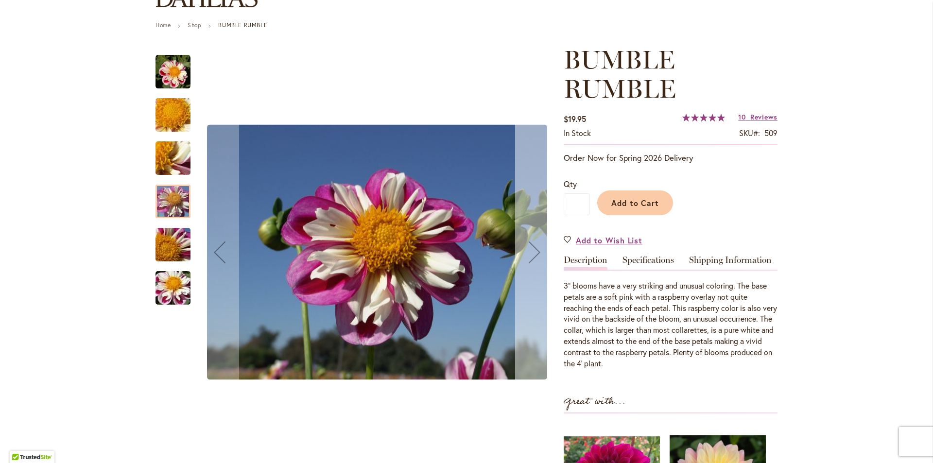
click at [531, 256] on div "Next" at bounding box center [534, 252] width 39 height 39
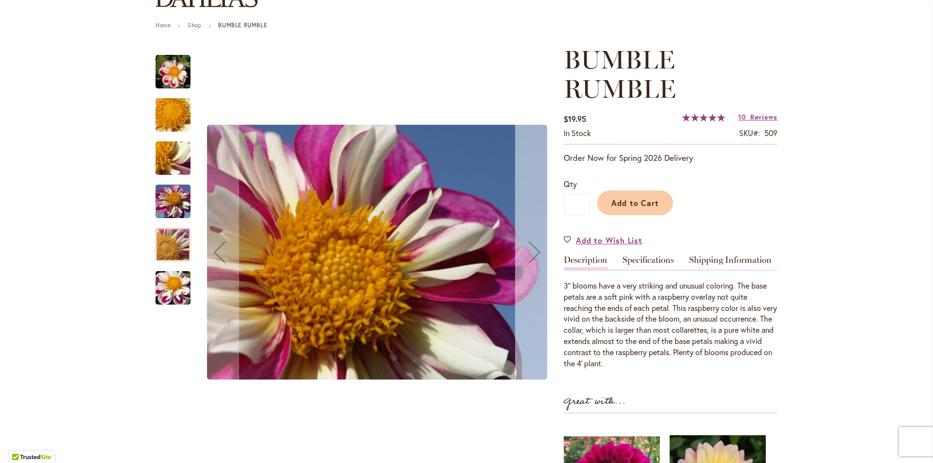
click at [531, 256] on div "Next" at bounding box center [534, 252] width 39 height 39
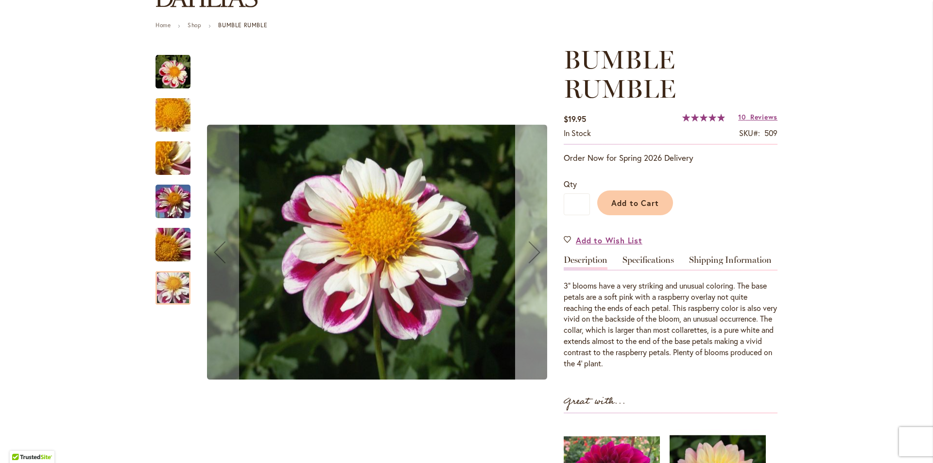
click at [531, 256] on div "Next" at bounding box center [534, 252] width 39 height 39
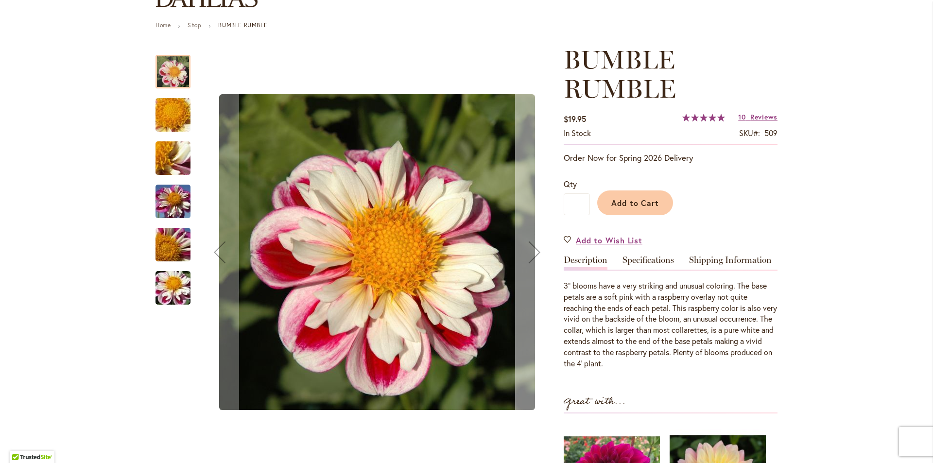
click at [531, 256] on div "Next" at bounding box center [534, 252] width 39 height 39
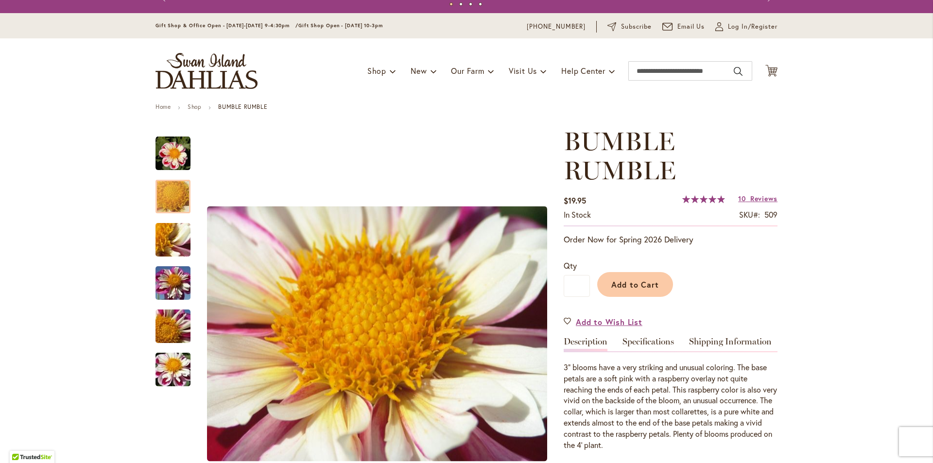
scroll to position [0, 0]
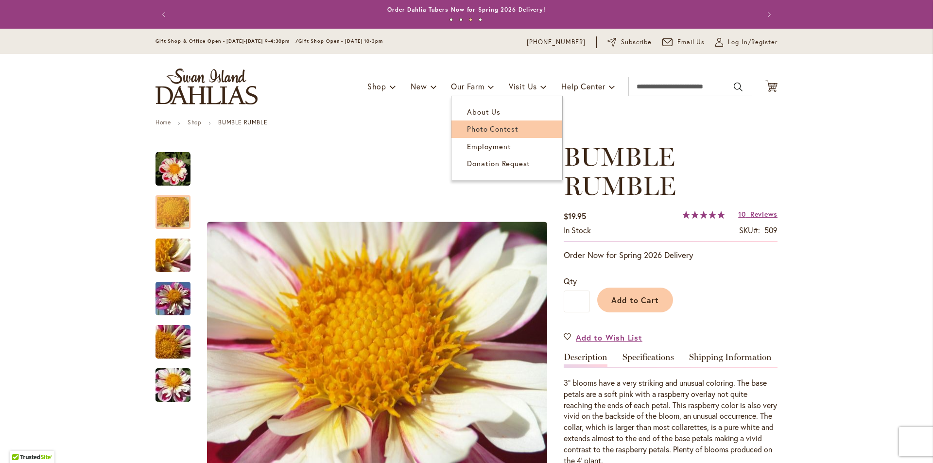
click at [467, 127] on span "Photo Contest" at bounding box center [492, 129] width 51 height 10
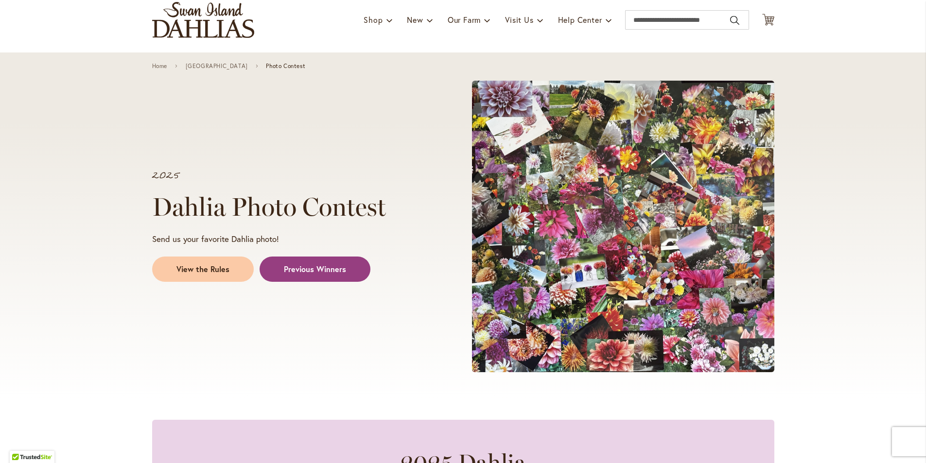
scroll to position [49, 0]
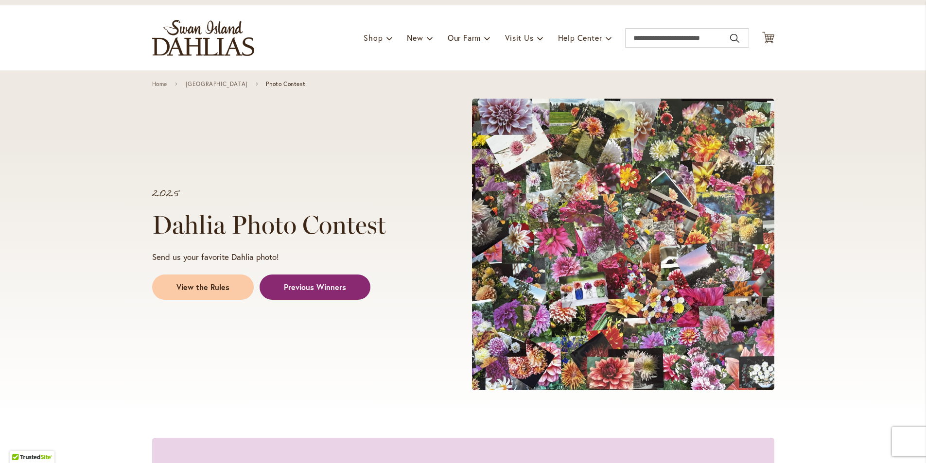
click at [297, 288] on span "Previous Winners" at bounding box center [315, 287] width 62 height 11
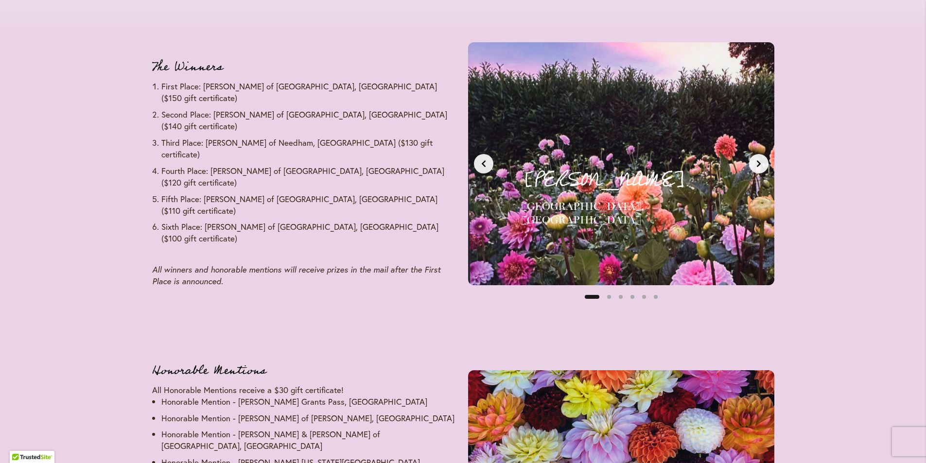
scroll to position [1192, 0]
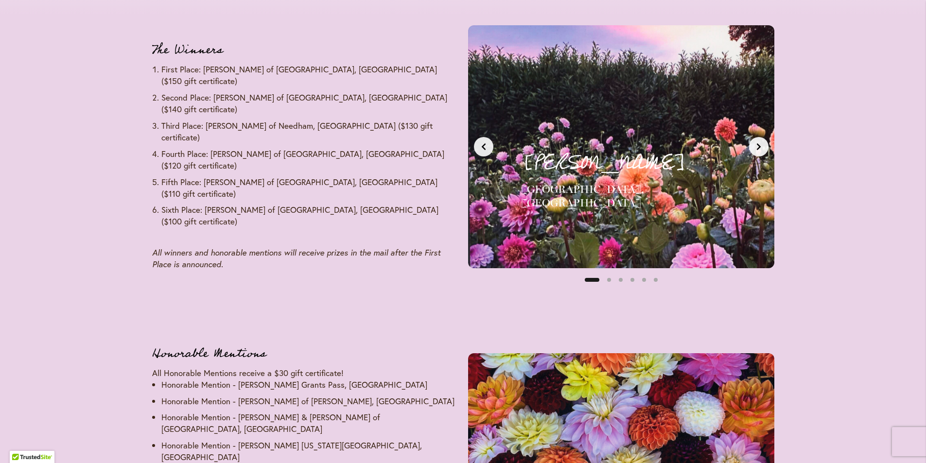
click at [761, 148] on icon "Next slide" at bounding box center [759, 147] width 8 height 8
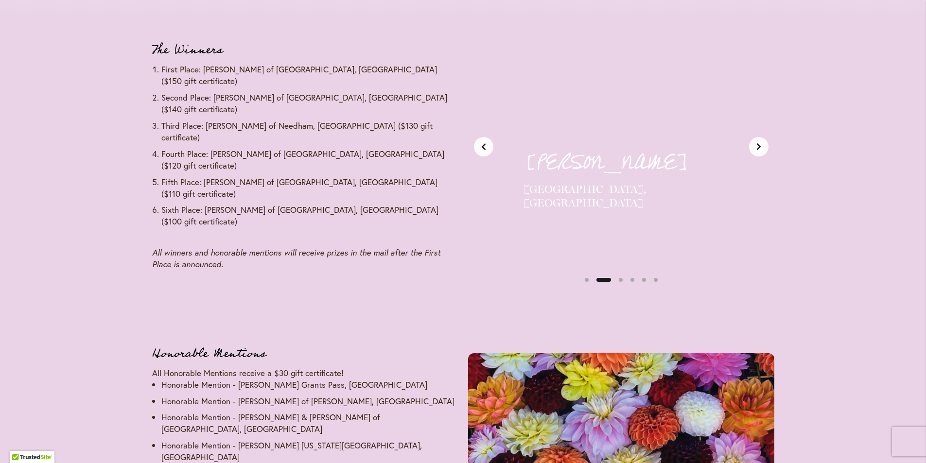
scroll to position [0, 321]
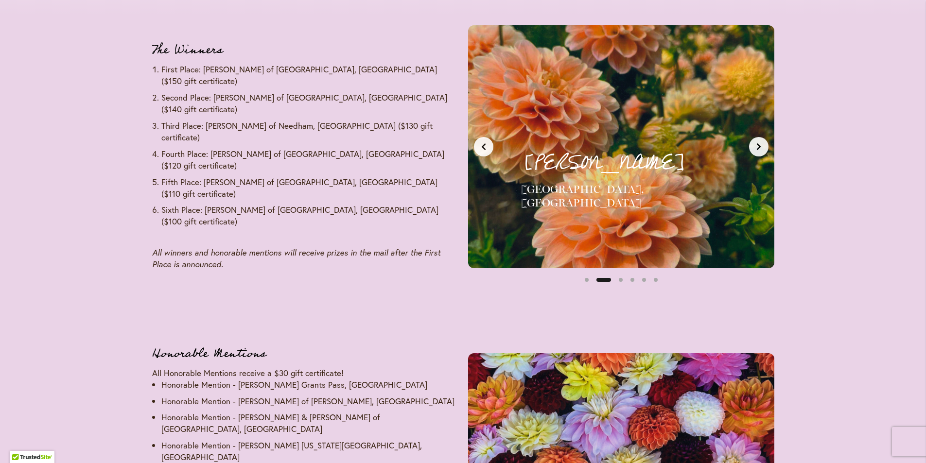
click at [761, 148] on icon "Next slide" at bounding box center [759, 147] width 8 height 8
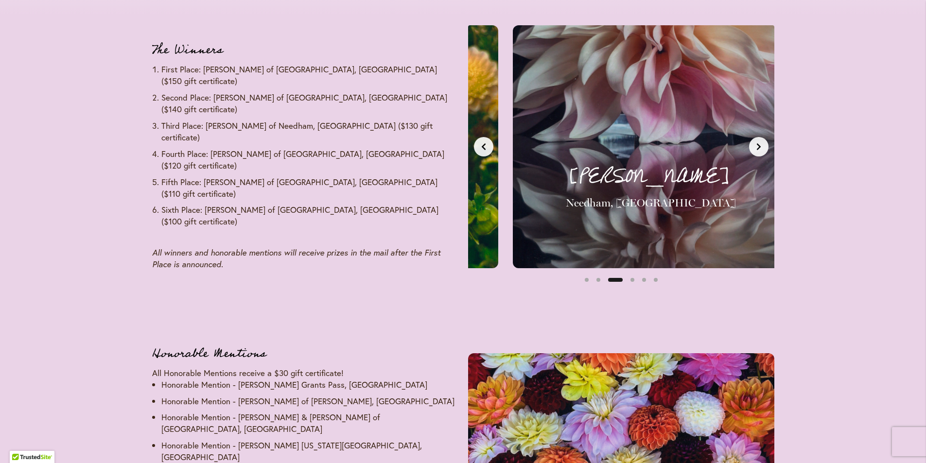
scroll to position [0, 641]
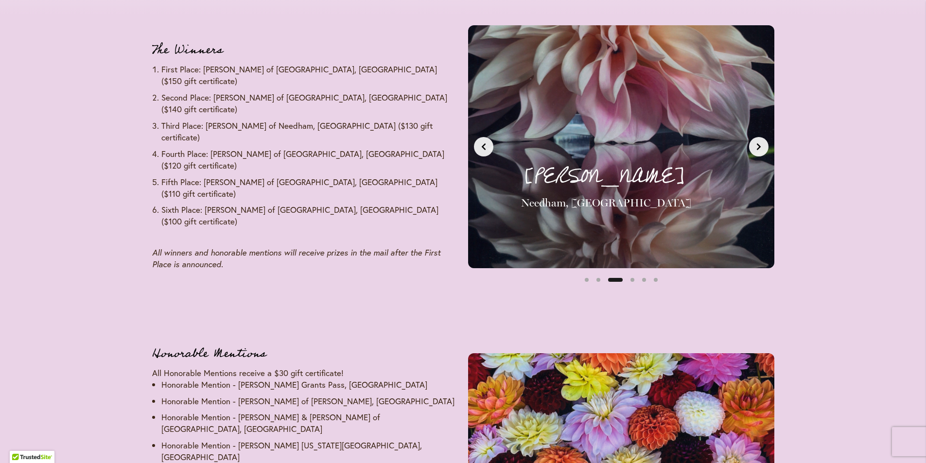
click at [761, 148] on icon "Next slide" at bounding box center [759, 147] width 8 height 8
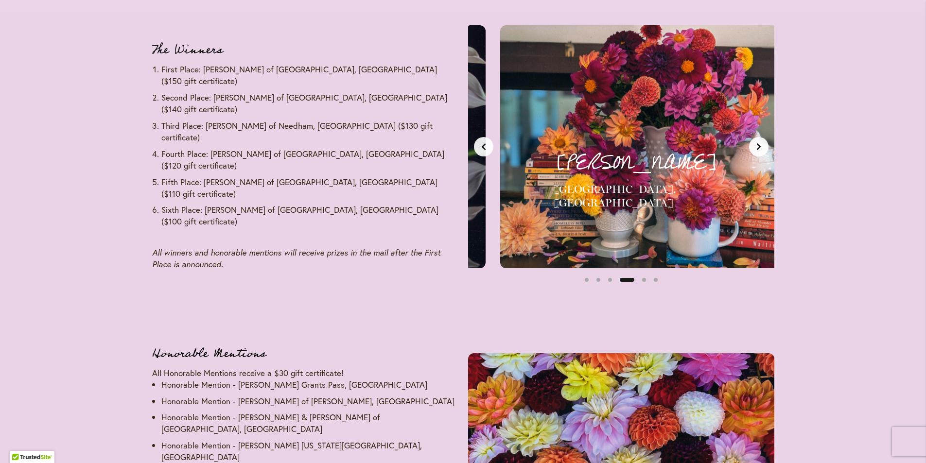
scroll to position [0, 962]
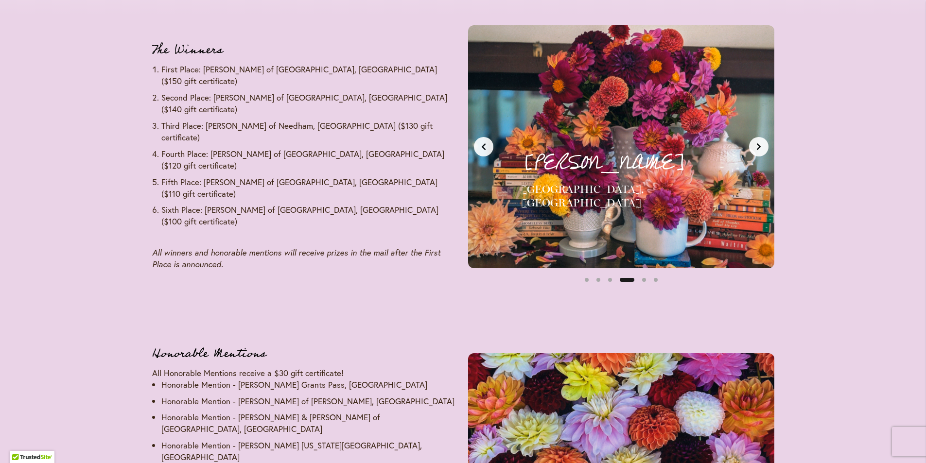
click at [758, 146] on icon "Next slide" at bounding box center [759, 147] width 8 height 8
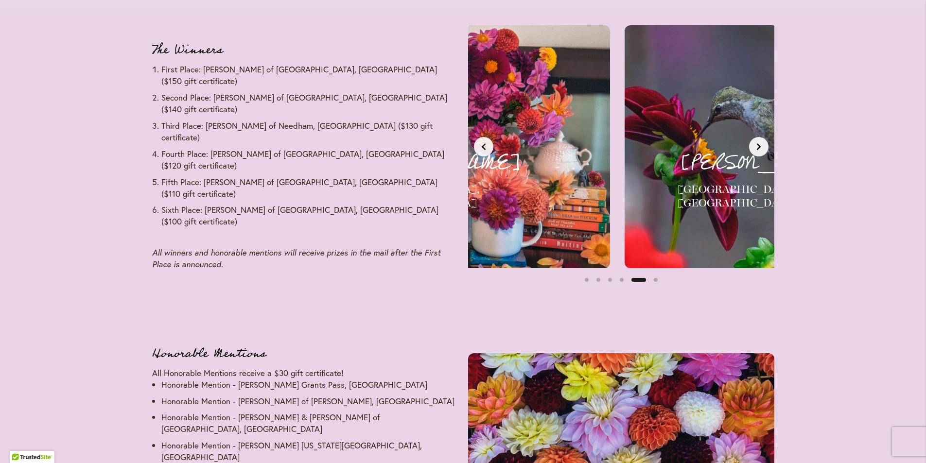
scroll to position [0, 1283]
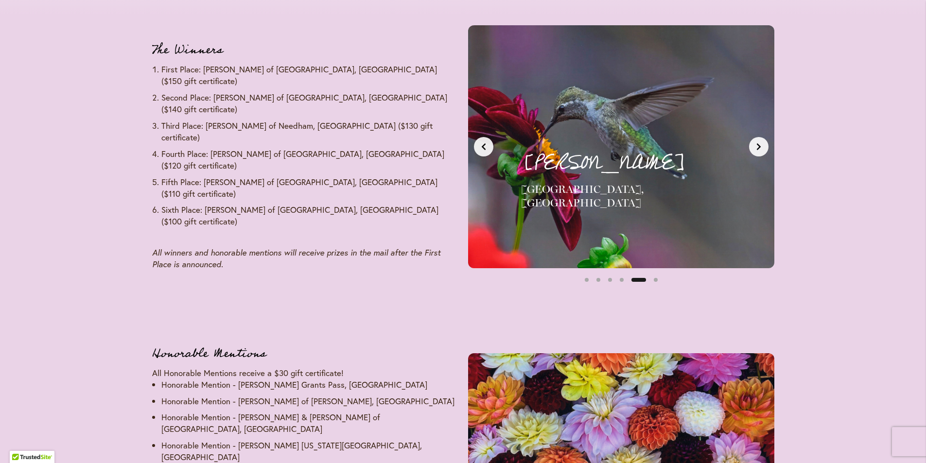
click at [758, 146] on icon "Next slide" at bounding box center [759, 147] width 8 height 8
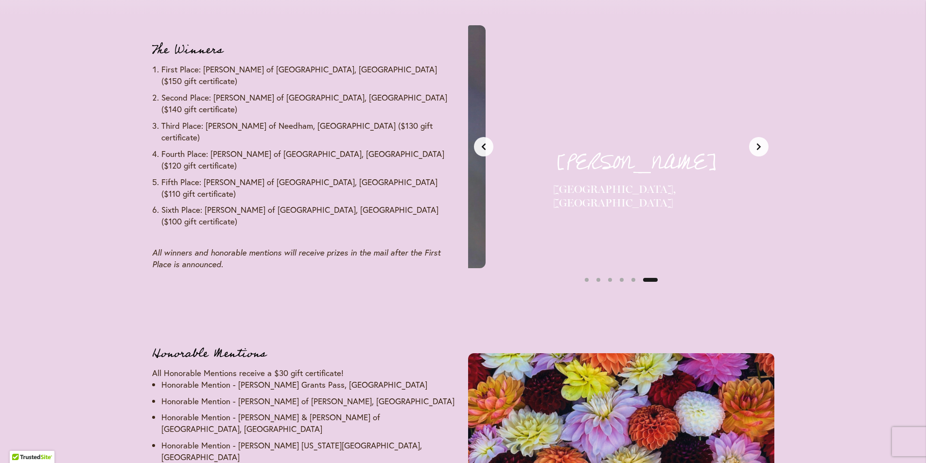
scroll to position [0, 1604]
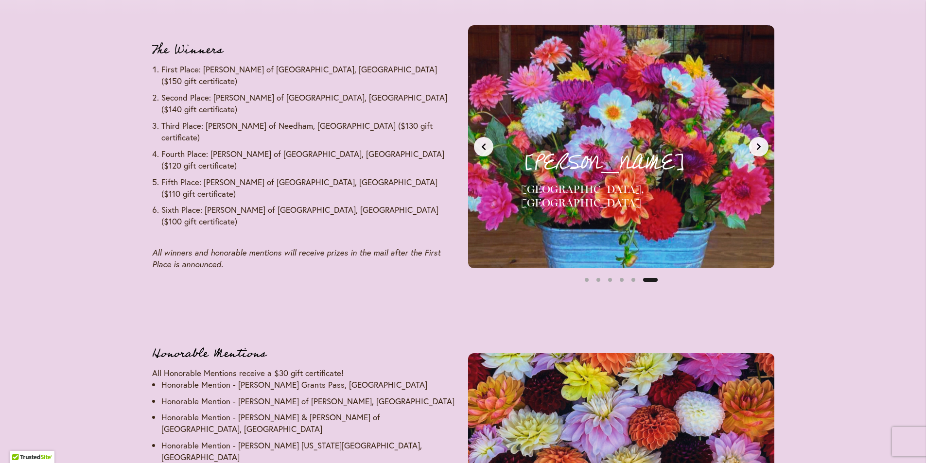
click at [758, 146] on icon "Next slide" at bounding box center [759, 147] width 8 height 8
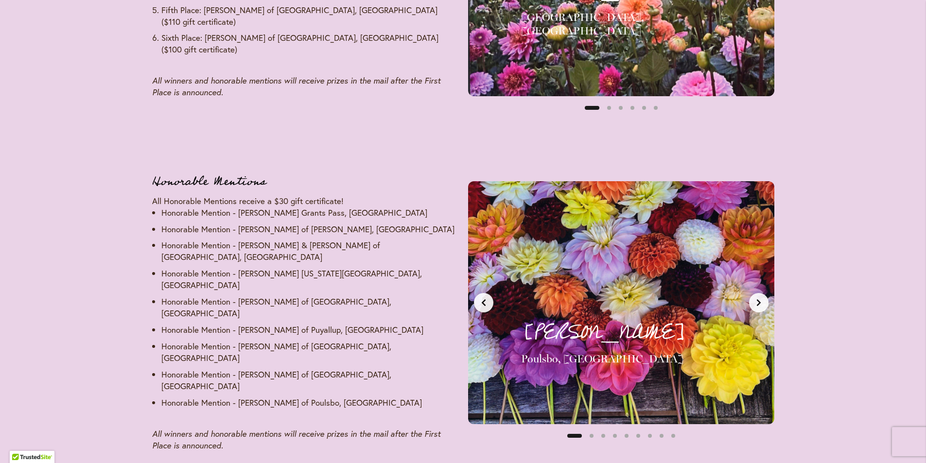
scroll to position [1386, 0]
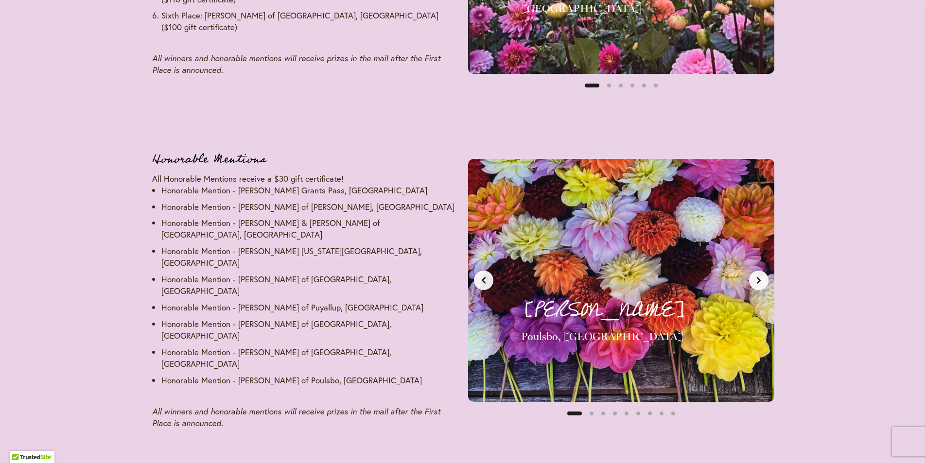
click at [755, 277] on icon "Next slide" at bounding box center [759, 281] width 8 height 8
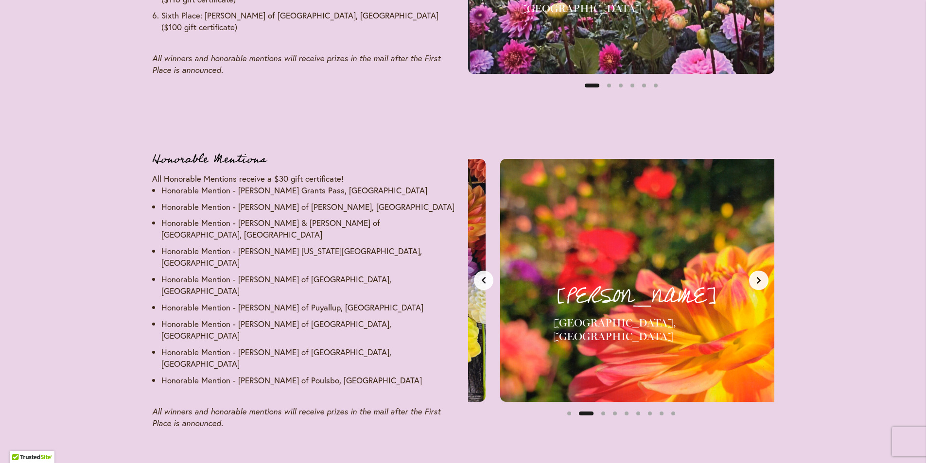
scroll to position [0, 321]
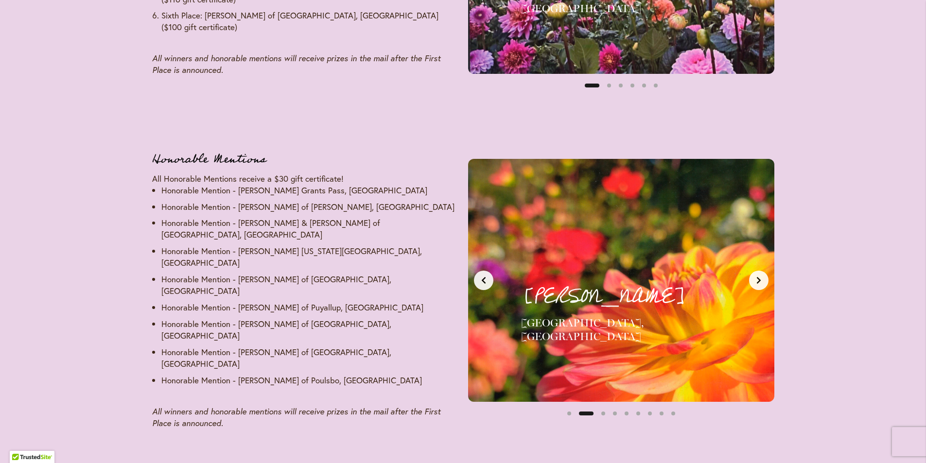
click at [755, 277] on icon "Next slide" at bounding box center [759, 281] width 8 height 8
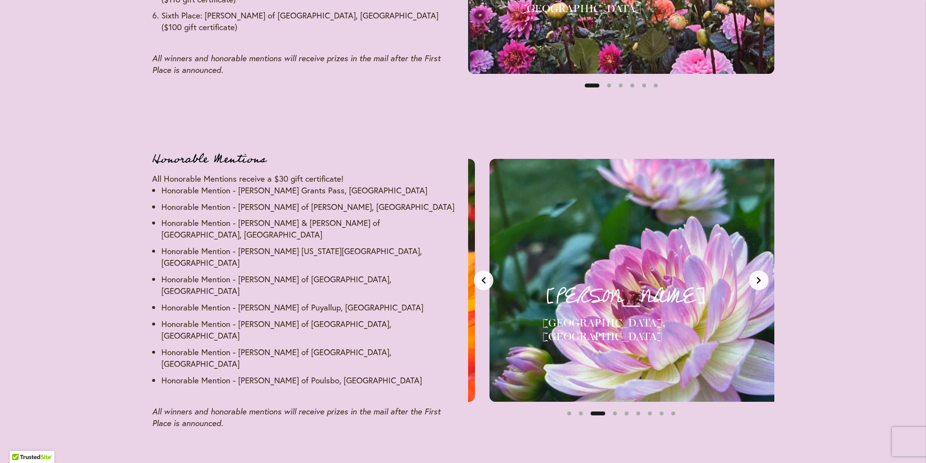
scroll to position [0, 641]
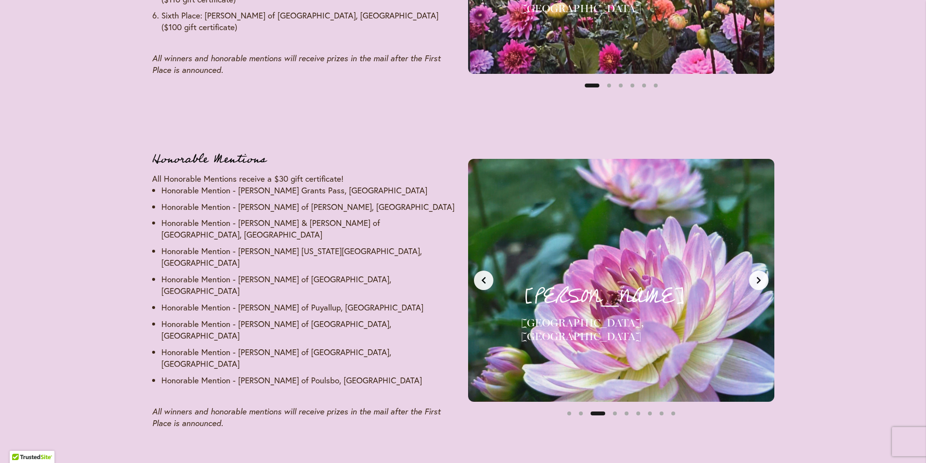
click at [755, 277] on icon "Next slide" at bounding box center [759, 281] width 8 height 8
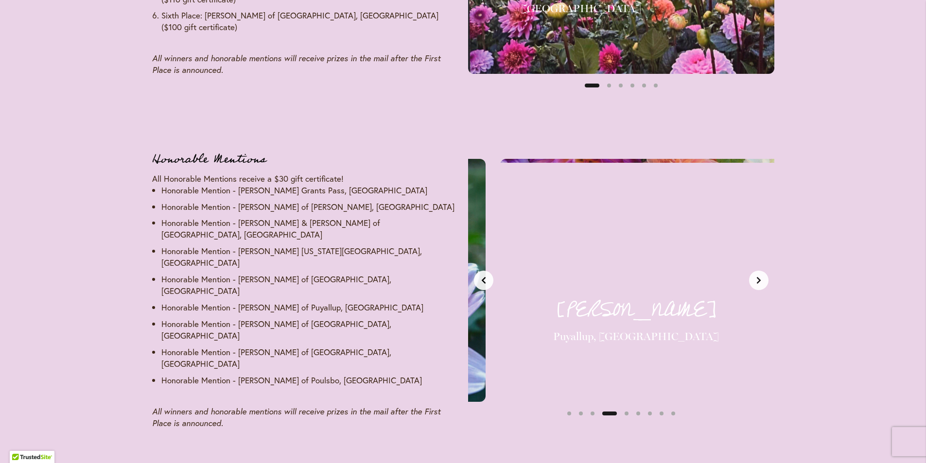
scroll to position [0, 962]
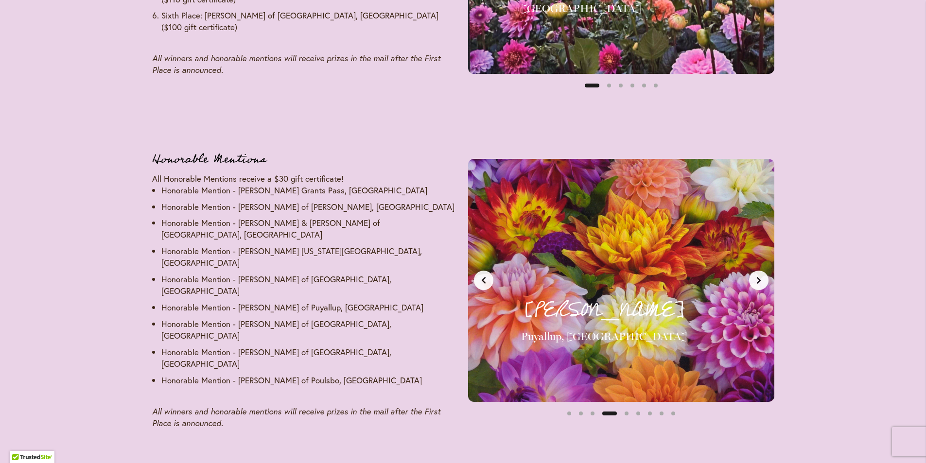
click at [759, 277] on icon "Next slide" at bounding box center [759, 281] width 8 height 8
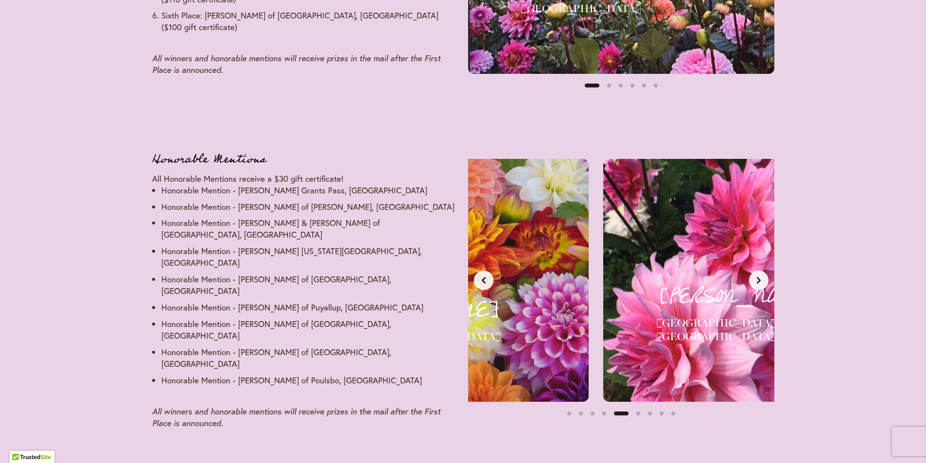
scroll to position [0, 1283]
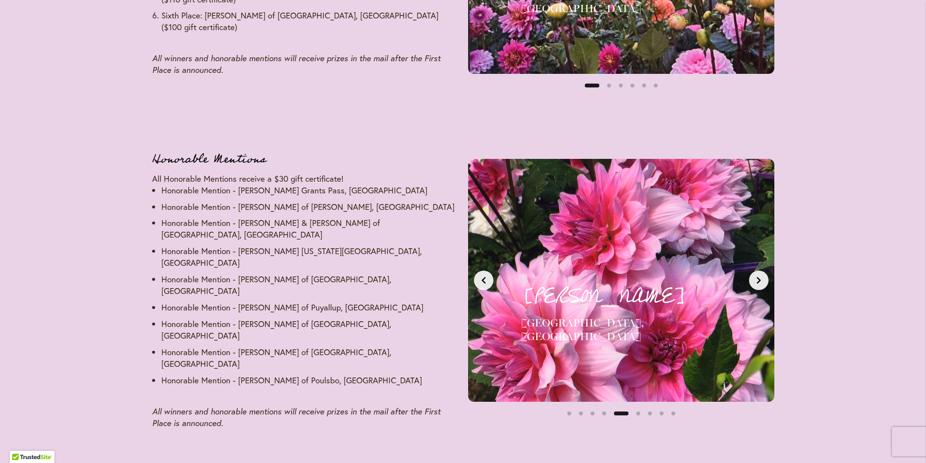
click at [759, 277] on icon "Next slide" at bounding box center [759, 281] width 8 height 8
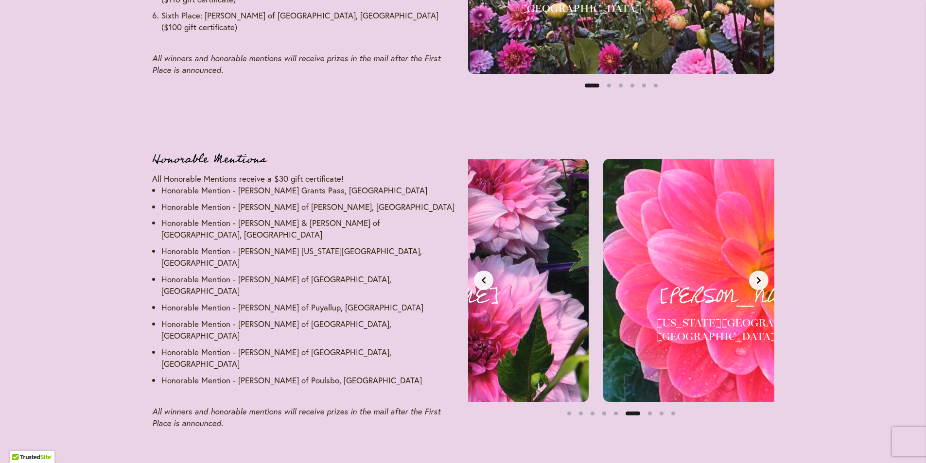
scroll to position [0, 1604]
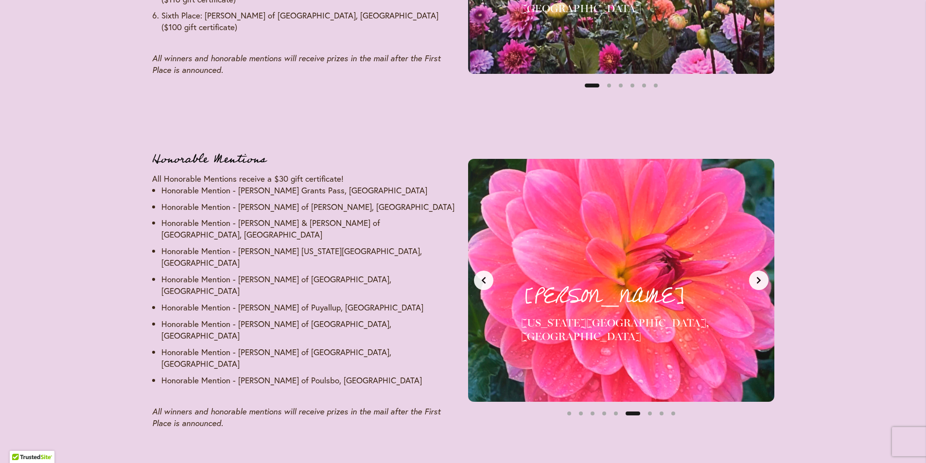
click at [759, 277] on icon "Next slide" at bounding box center [759, 281] width 8 height 8
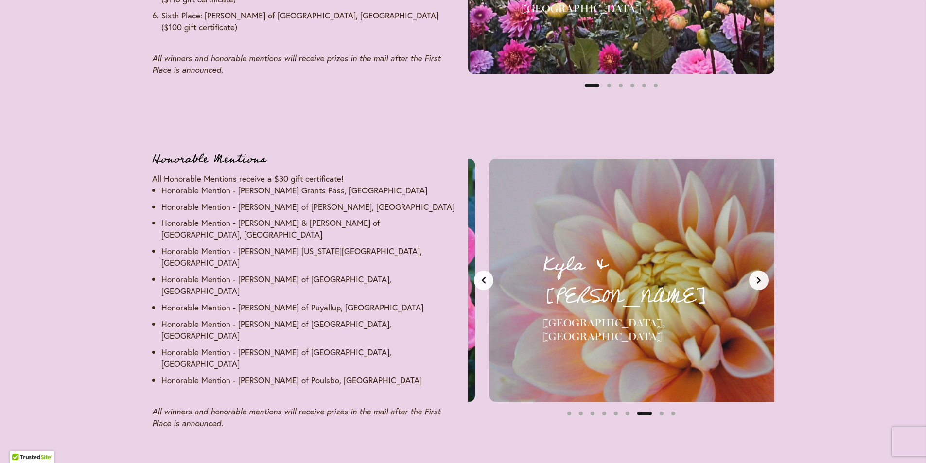
scroll to position [0, 1924]
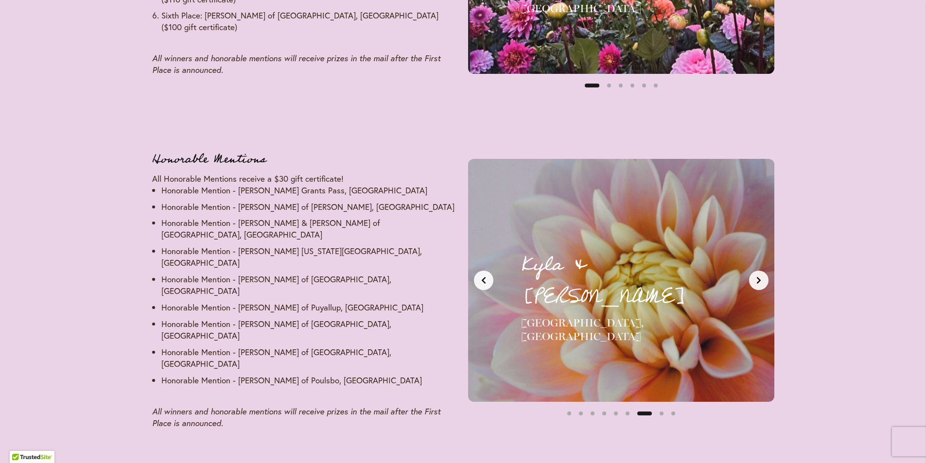
click at [759, 277] on icon "Next slide" at bounding box center [759, 281] width 8 height 8
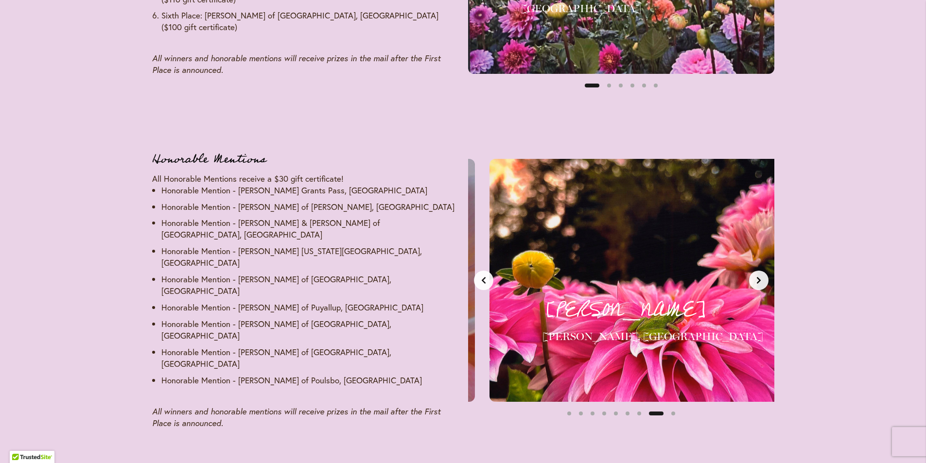
scroll to position [0, 2245]
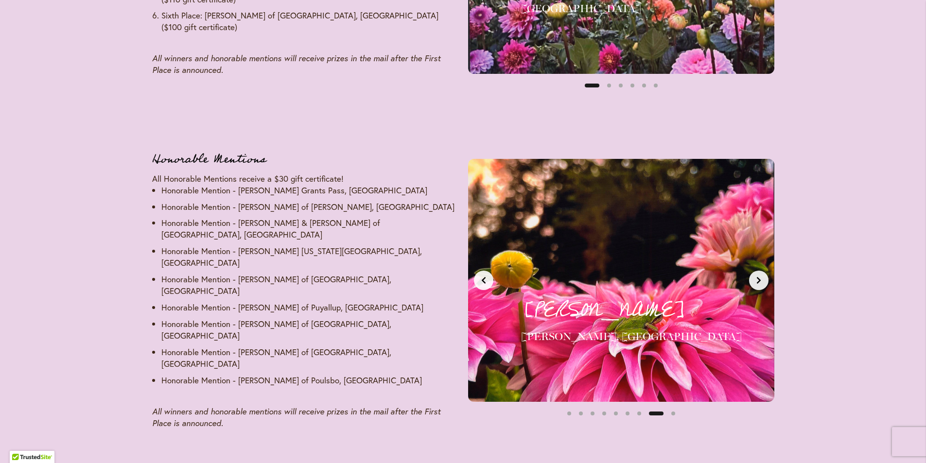
click at [759, 277] on icon "Next slide" at bounding box center [759, 281] width 8 height 8
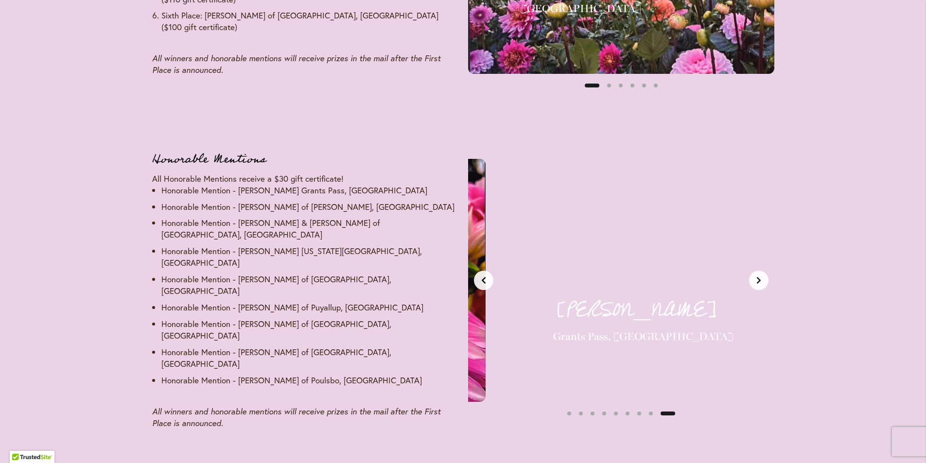
scroll to position [0, 2566]
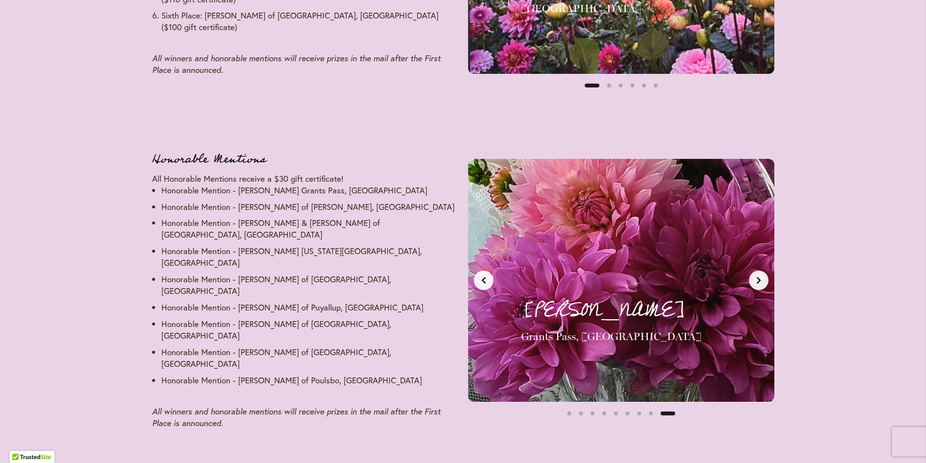
click at [759, 277] on icon "Next slide" at bounding box center [759, 281] width 8 height 8
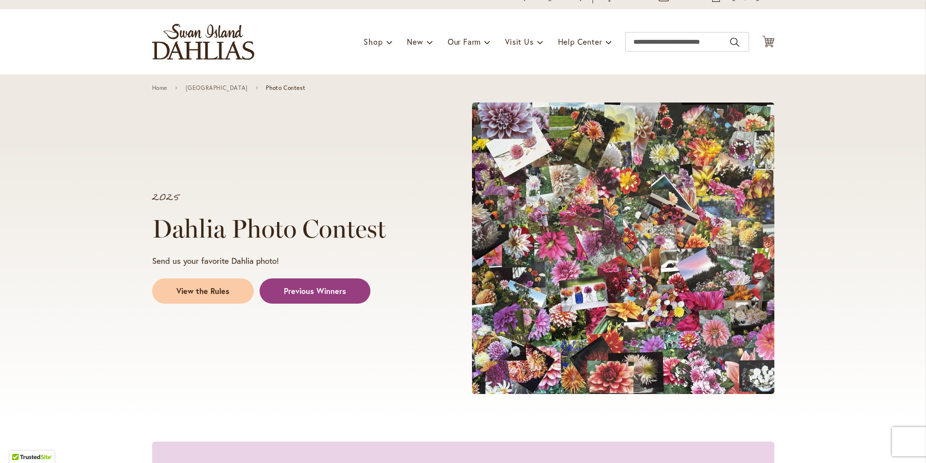
scroll to position [0, 0]
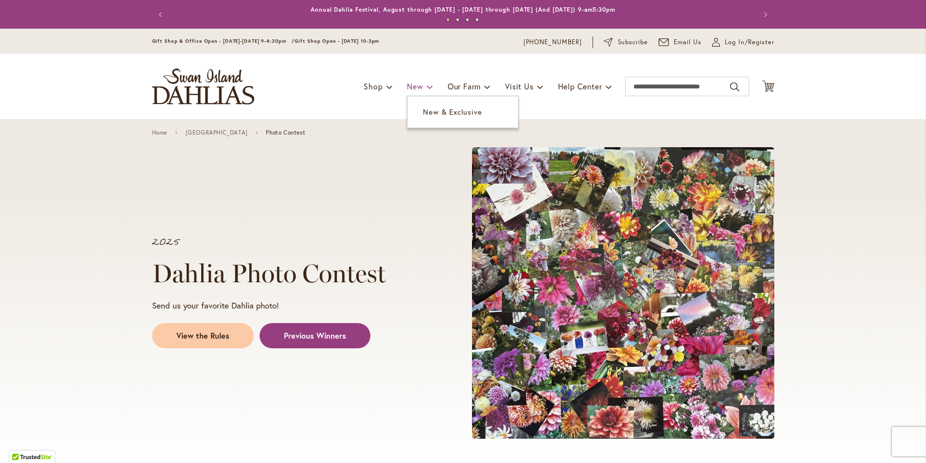
click at [414, 85] on span "New" at bounding box center [415, 86] width 16 height 10
